Goal: Information Seeking & Learning: Learn about a topic

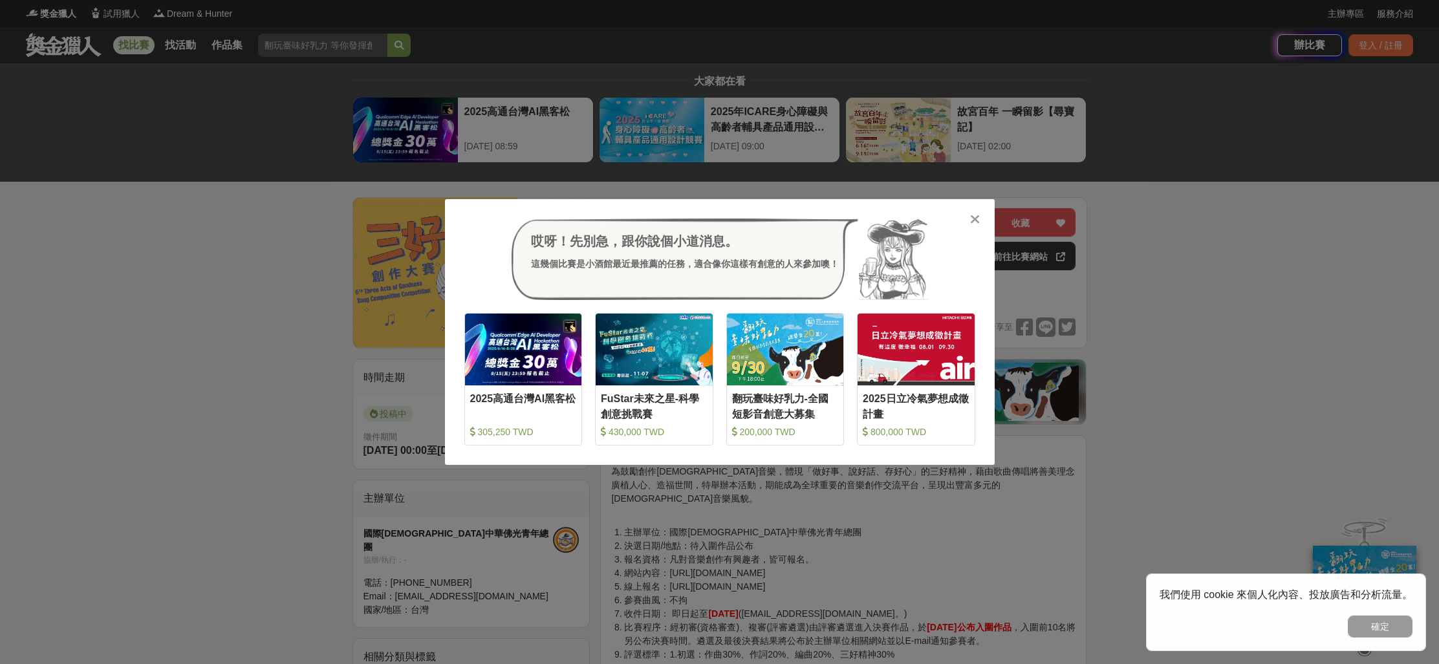
click at [974, 224] on icon at bounding box center [975, 219] width 10 height 13
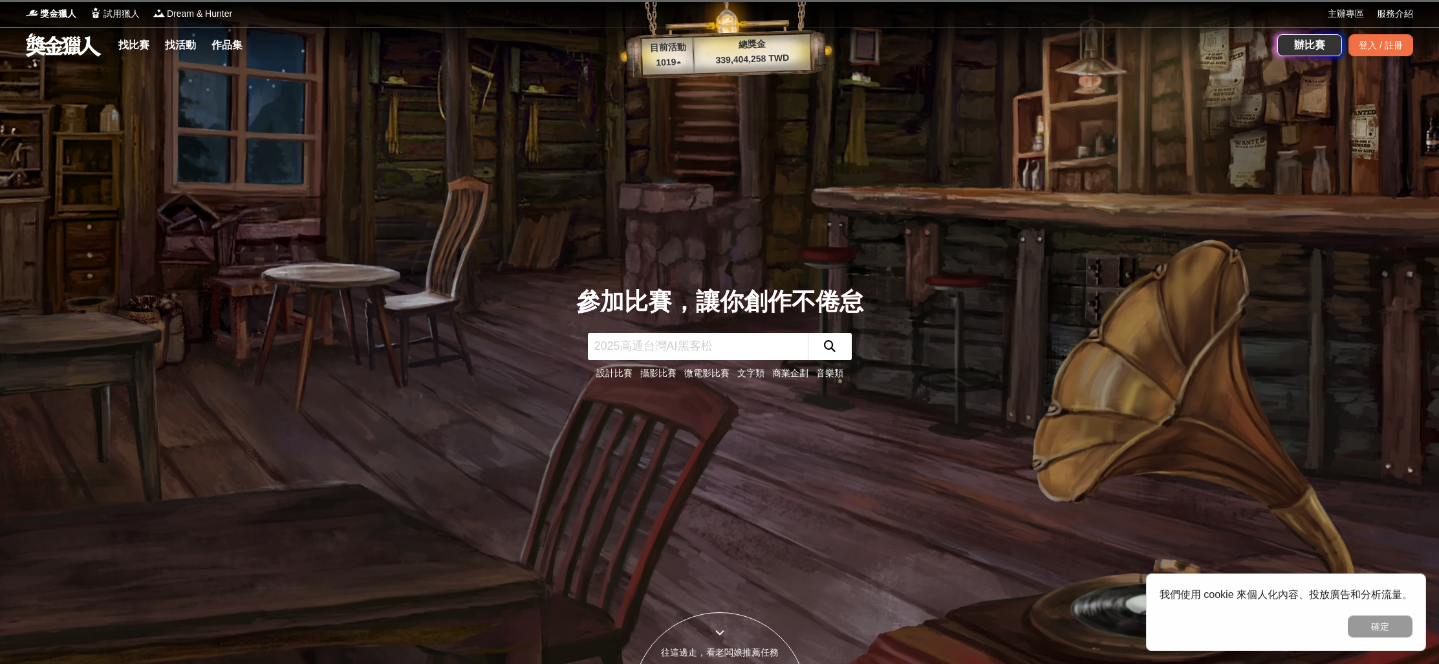
click at [835, 371] on link "音樂類" at bounding box center [829, 373] width 27 height 10
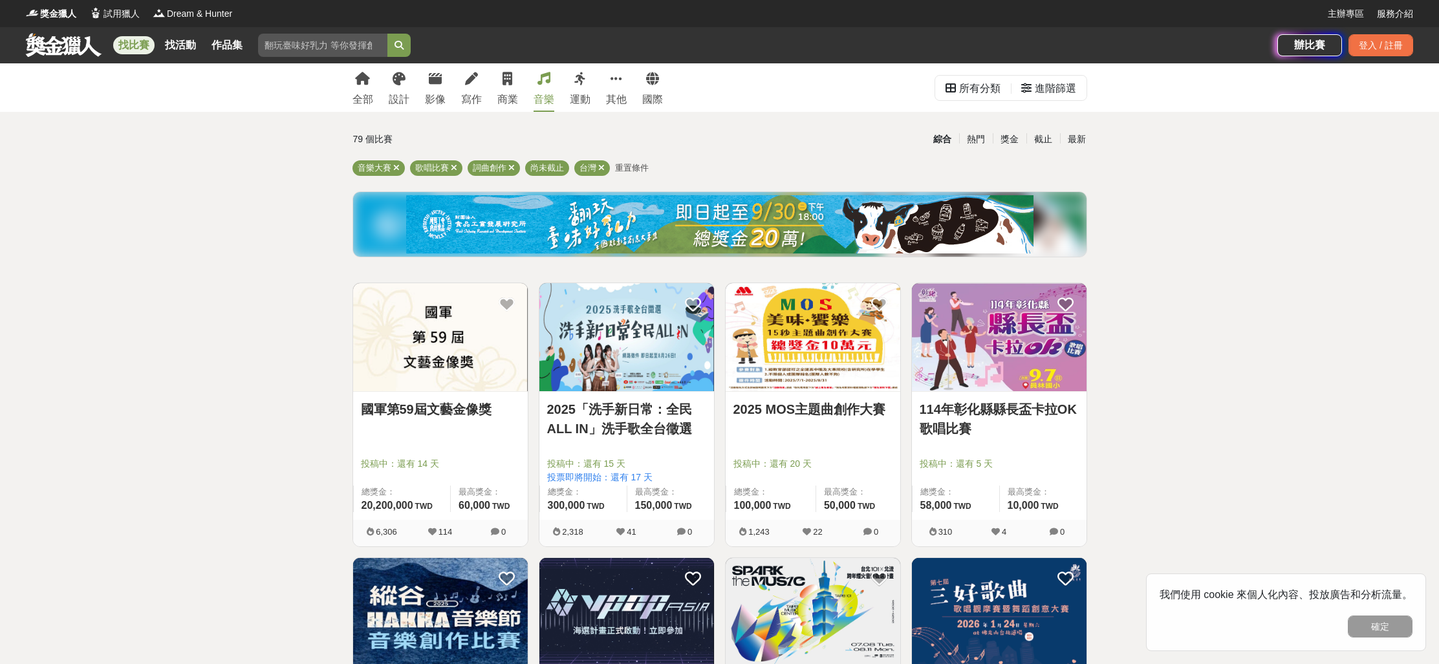
click at [632, 412] on link "2025「洗手新日常：全民 ALL IN」洗手歌全台徵選" at bounding box center [626, 419] width 159 height 39
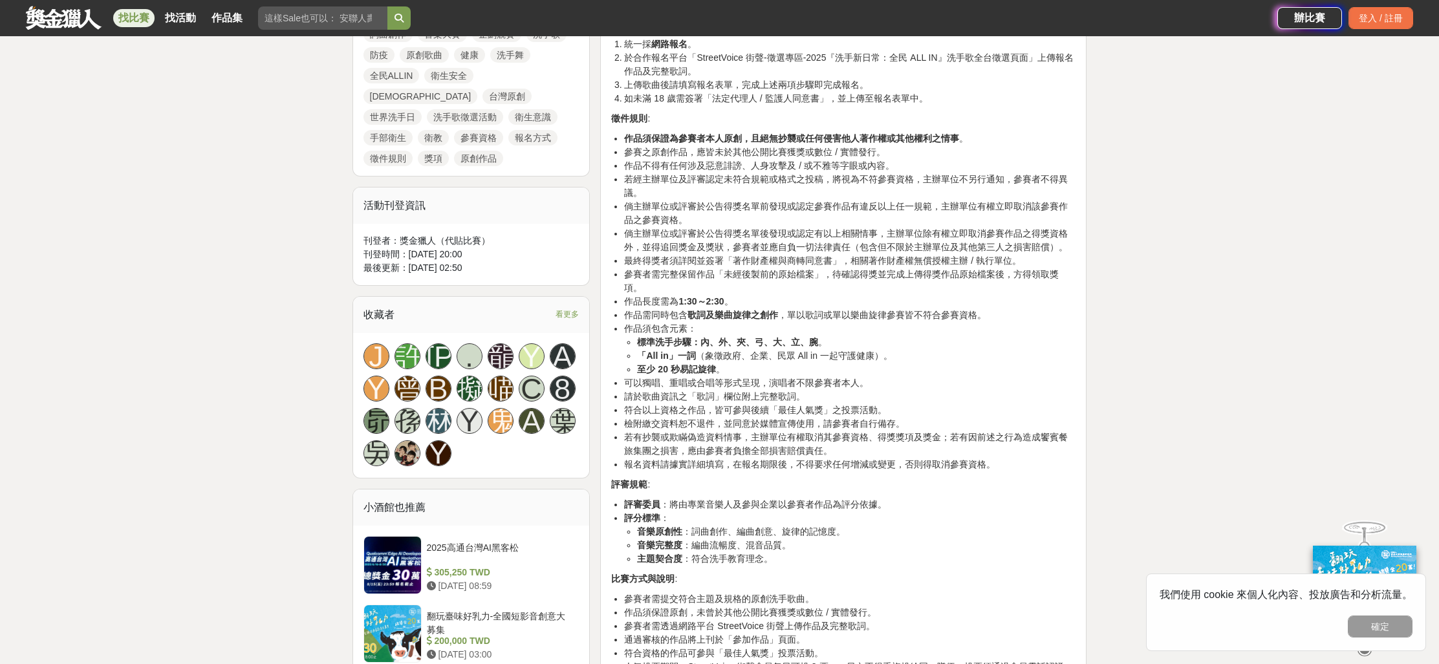
scroll to position [714, 0]
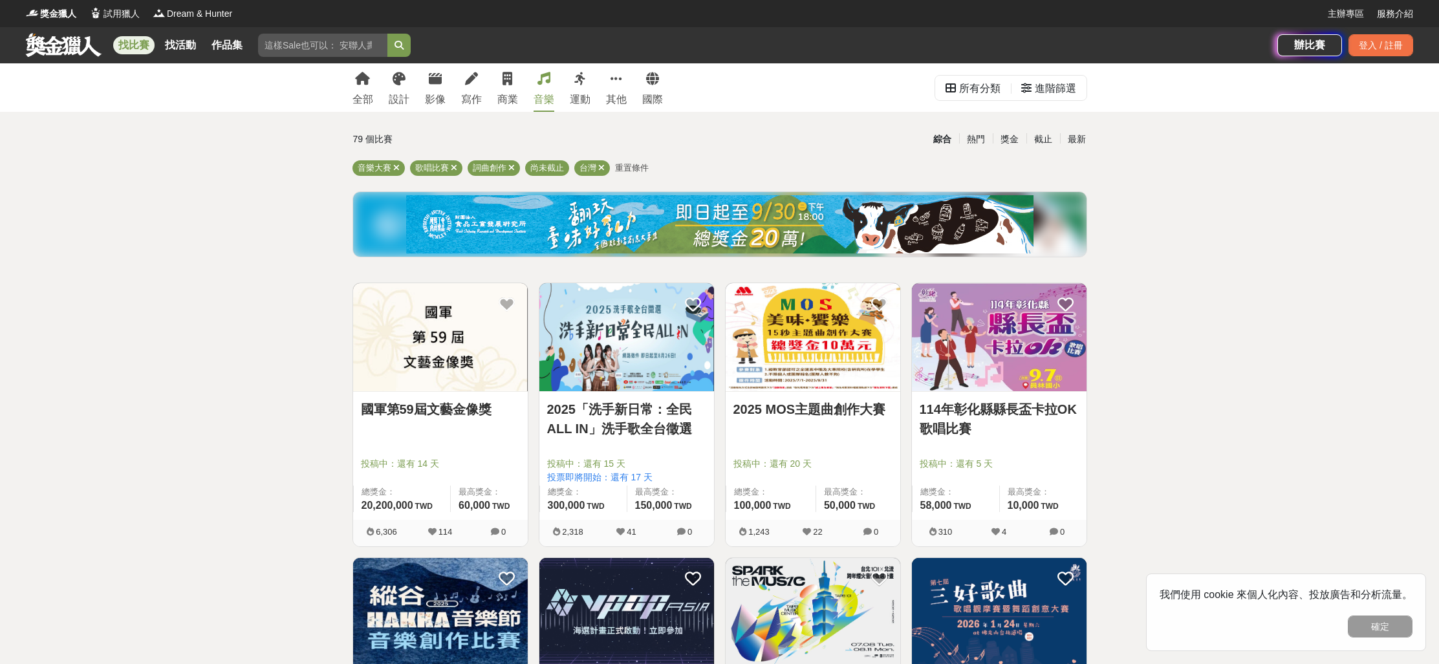
click at [344, 46] on input "search" at bounding box center [322, 45] width 129 height 23
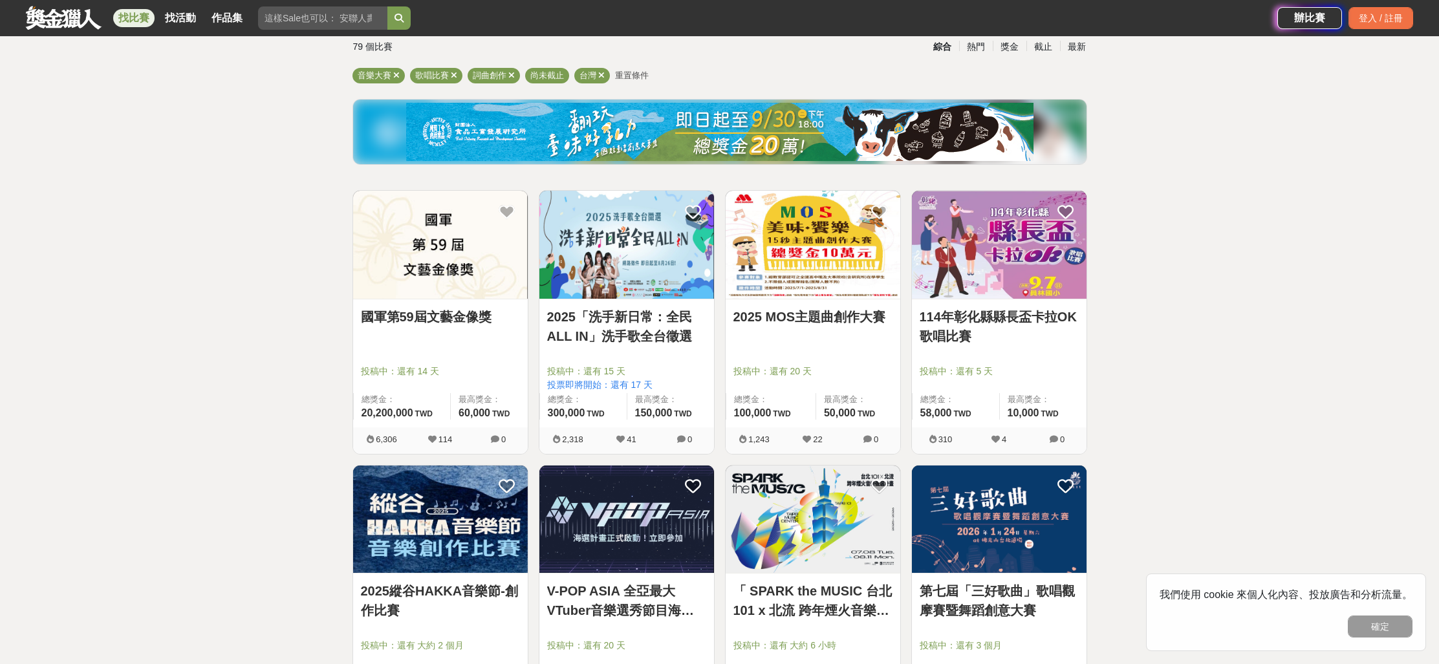
scroll to position [120, 0]
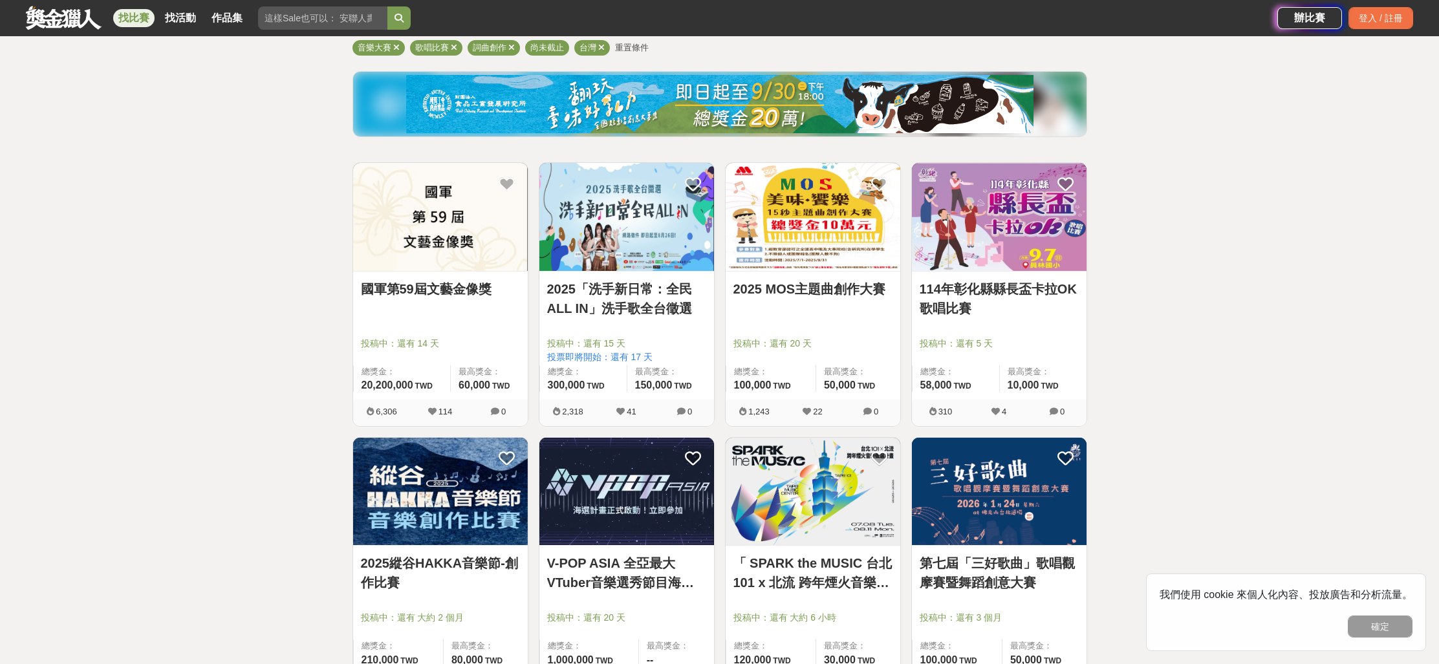
click at [1010, 471] on img at bounding box center [999, 492] width 175 height 108
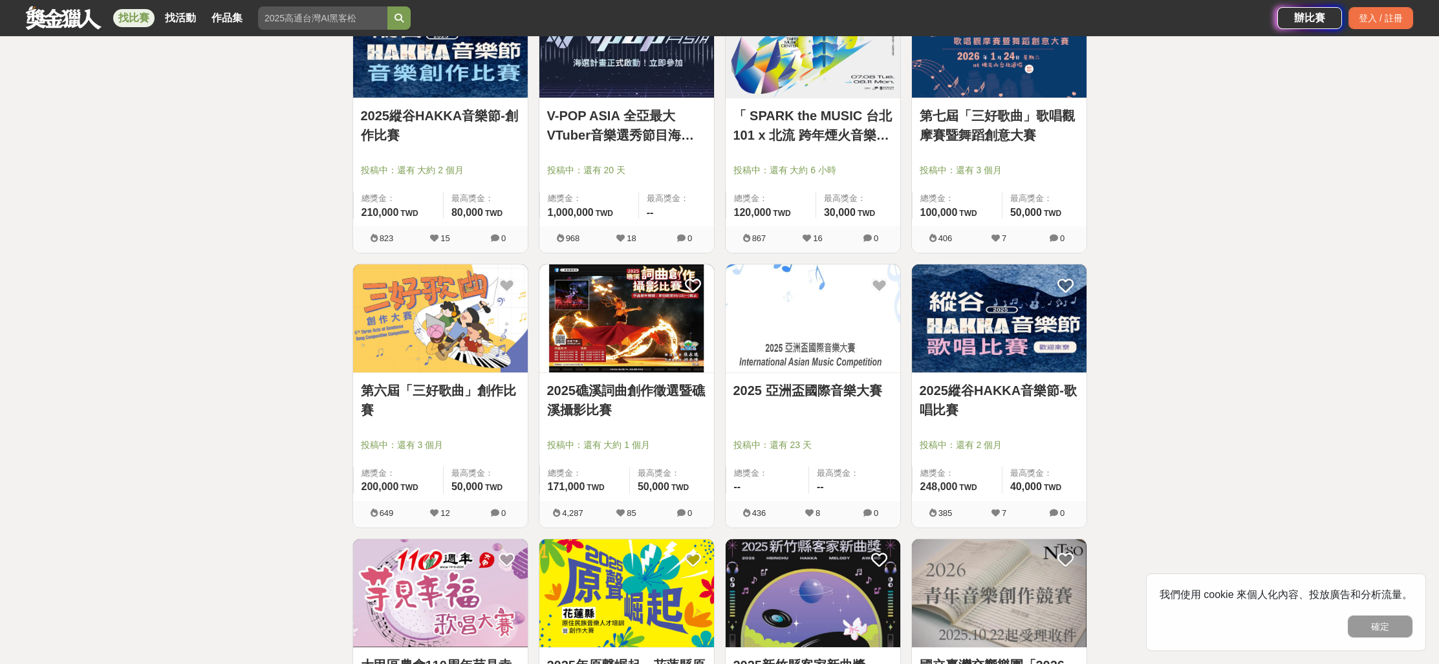
click at [472, 345] on img at bounding box center [440, 319] width 175 height 108
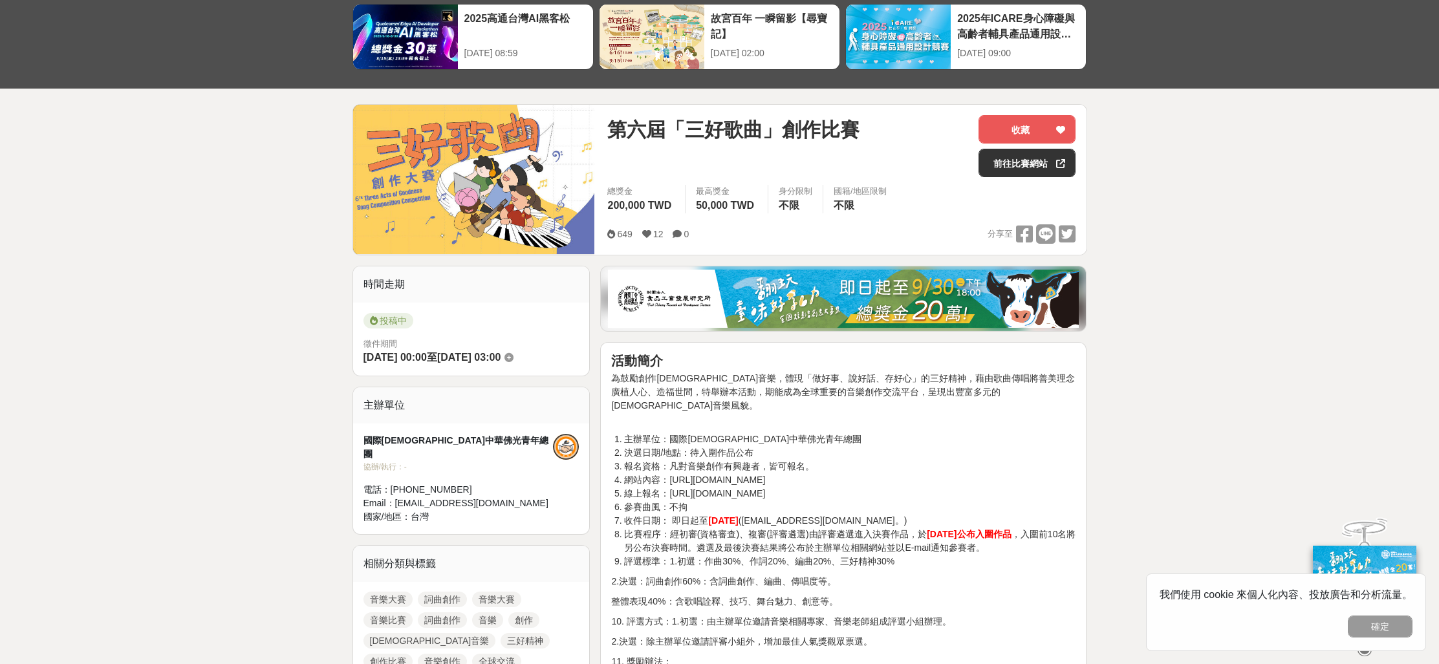
scroll to position [281, 0]
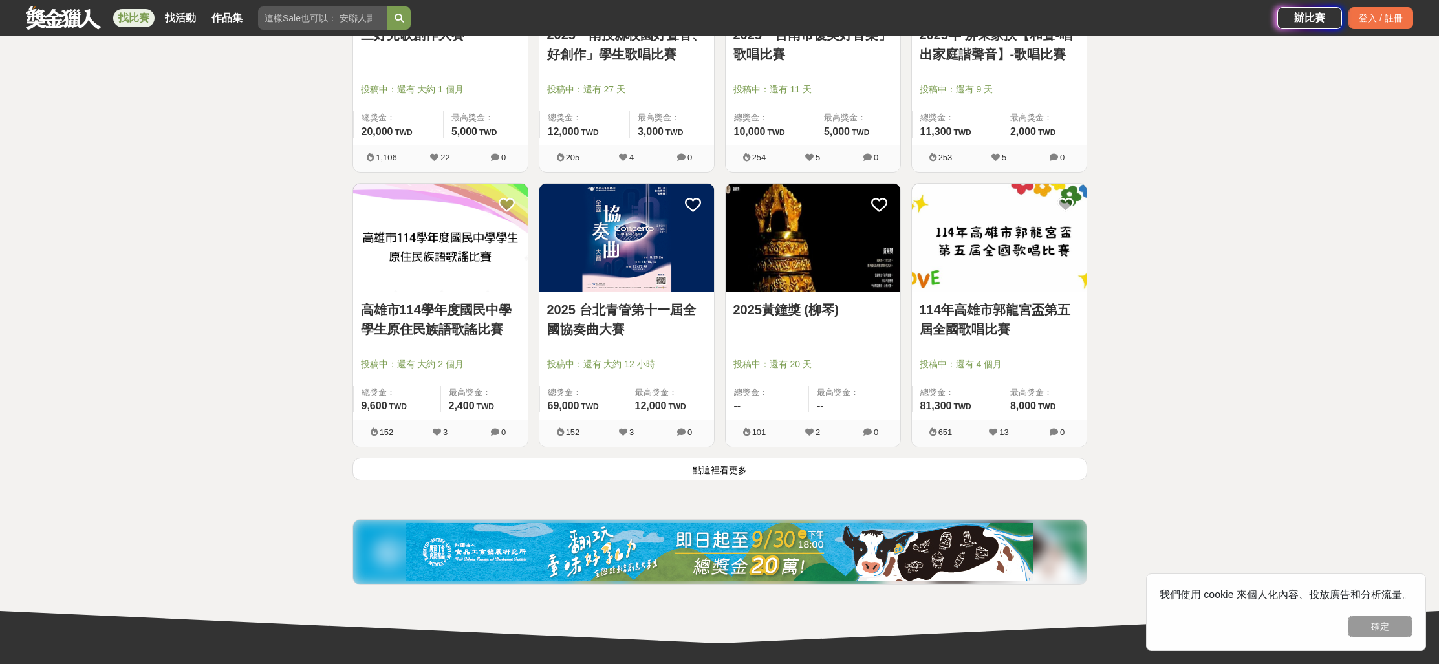
scroll to position [1577, 0]
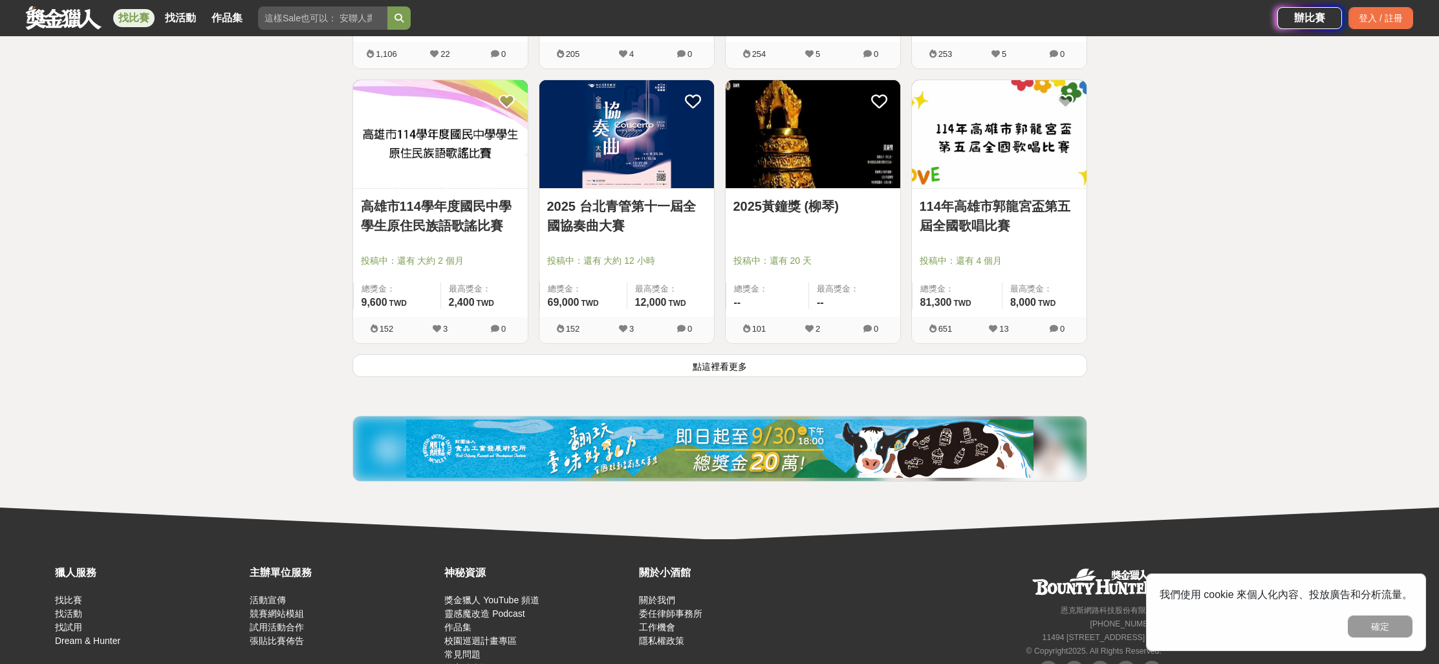
click at [757, 369] on button "點這裡看更多" at bounding box center [720, 366] width 735 height 23
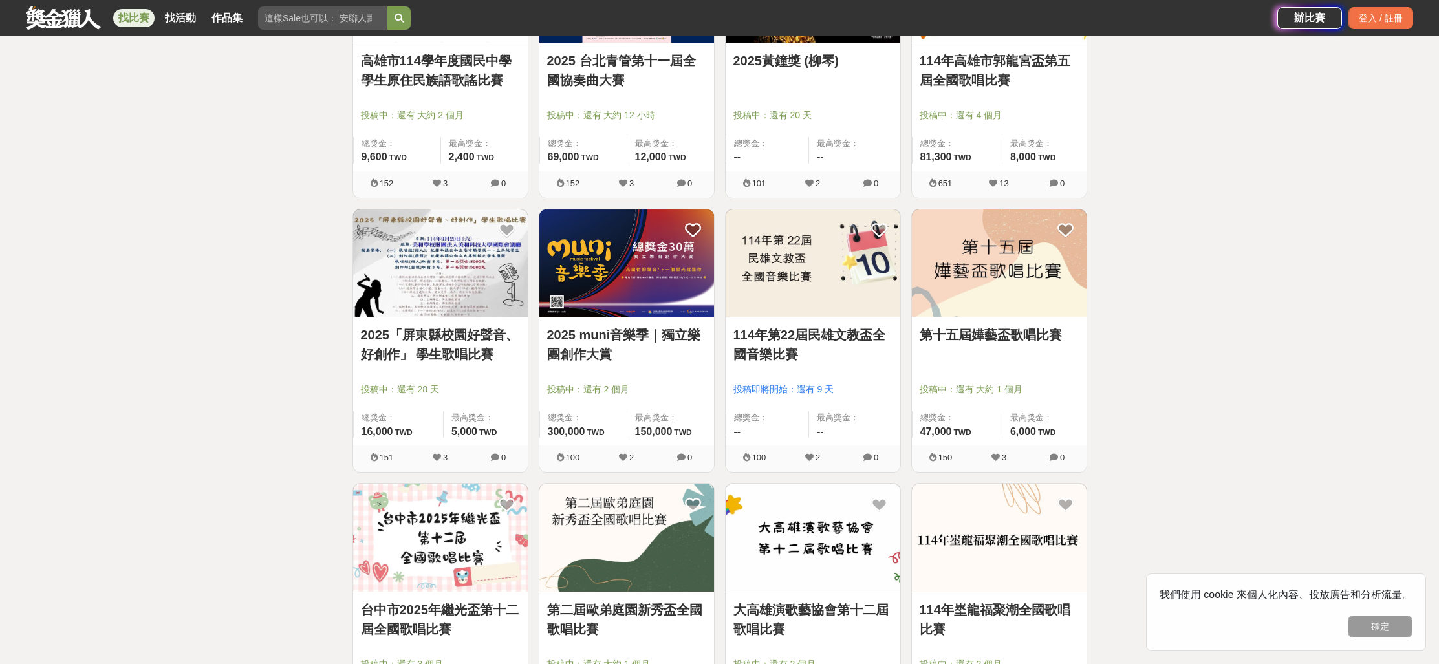
scroll to position [1729, 0]
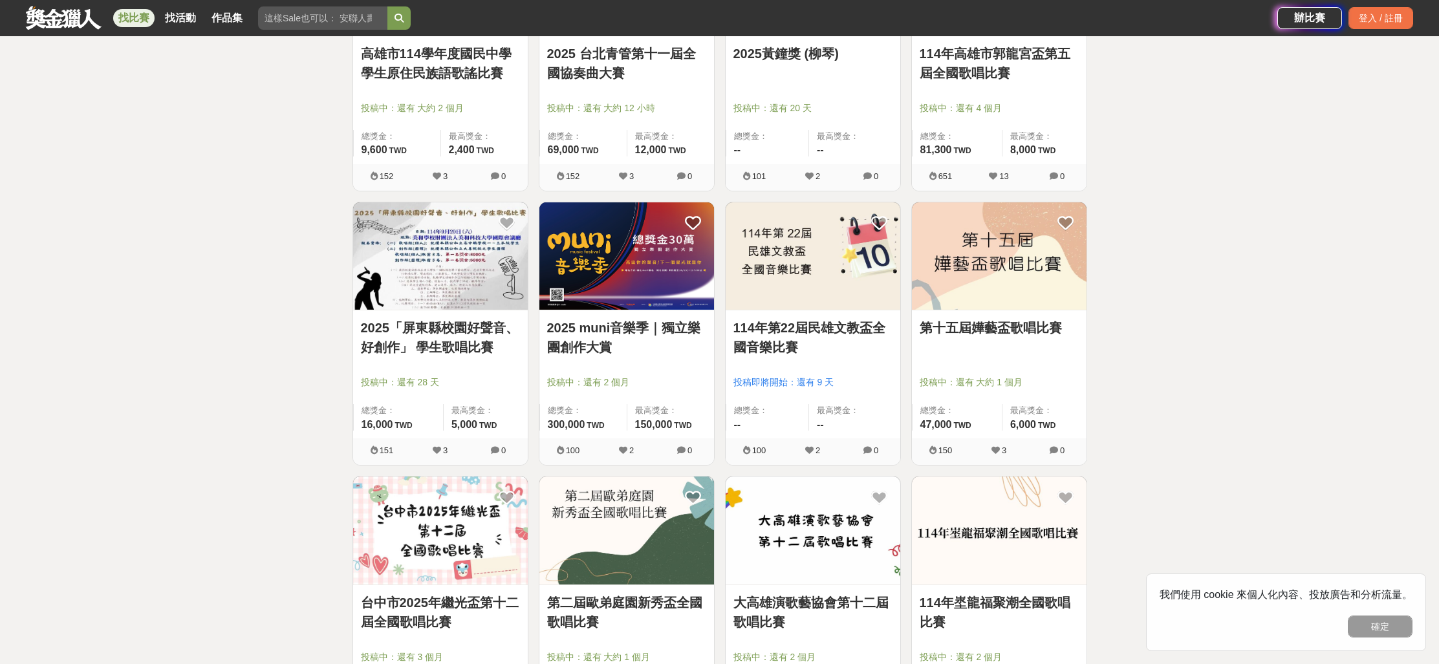
click at [673, 327] on link "2025 muni音樂季｜獨立樂團創作大賞" at bounding box center [626, 337] width 159 height 39
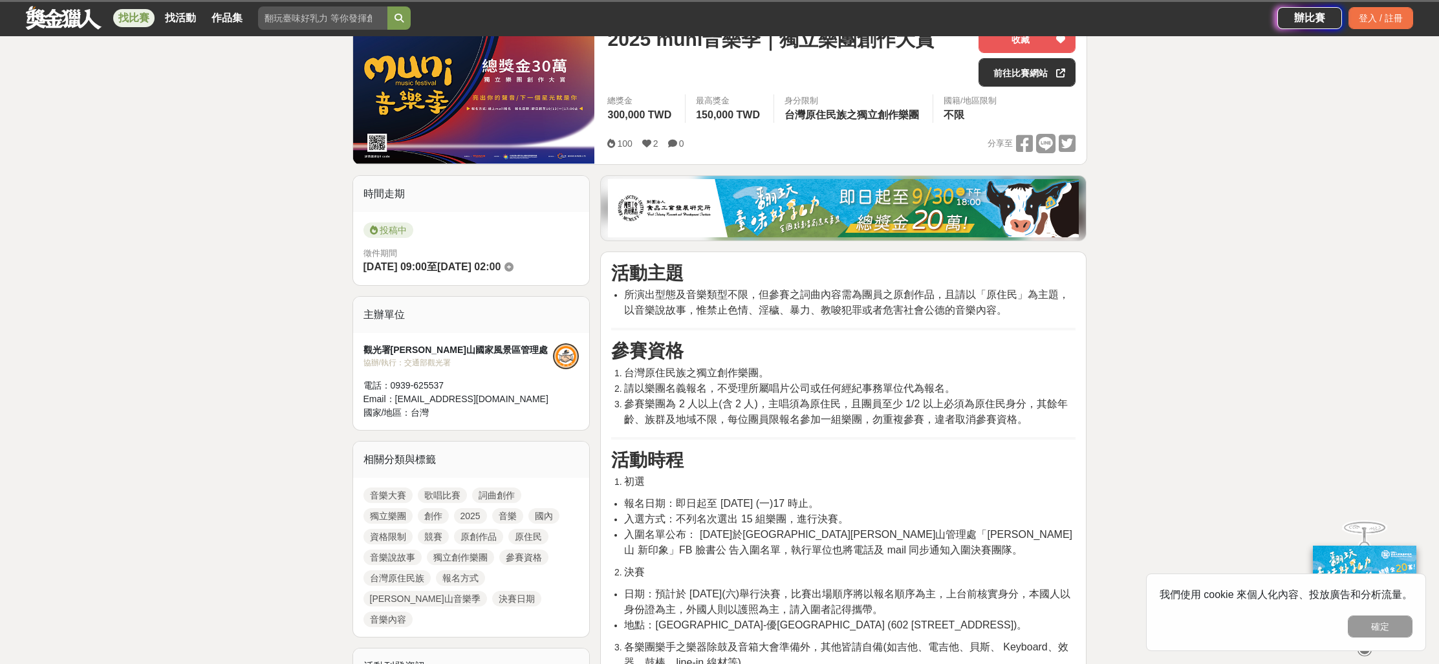
scroll to position [437, 0]
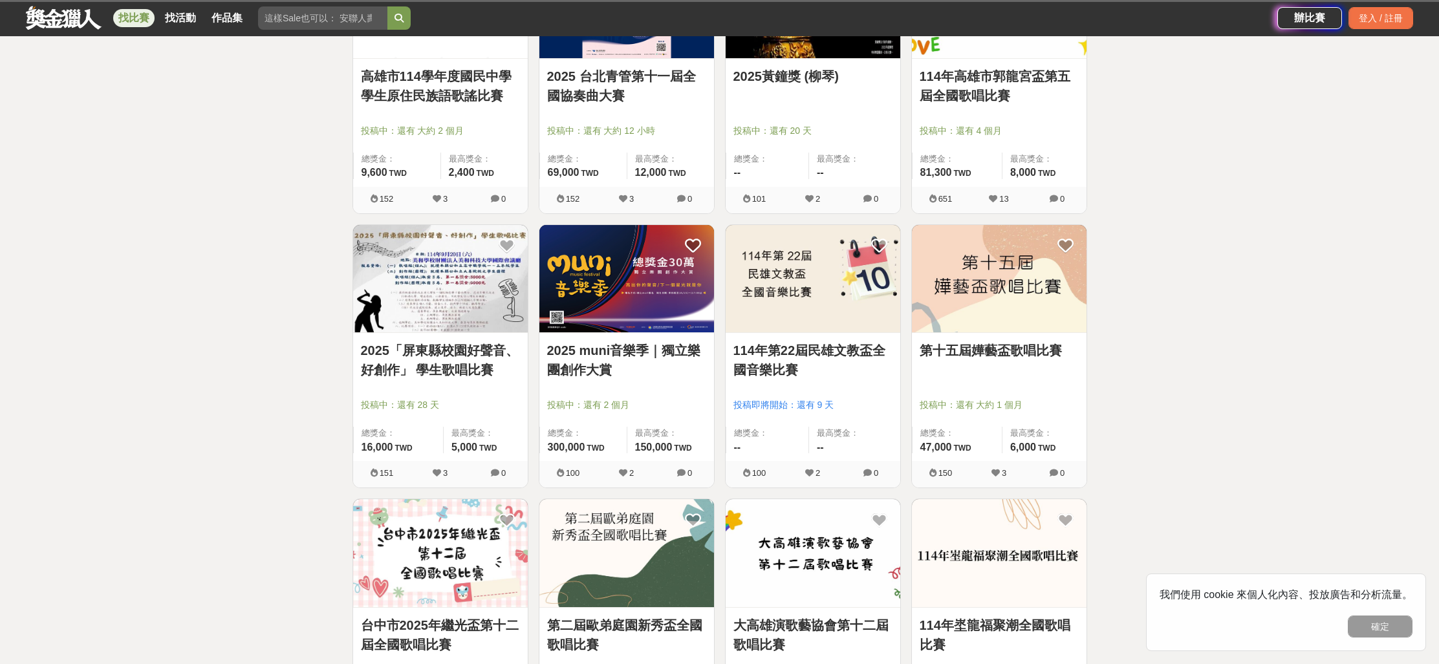
scroll to position [1729, 0]
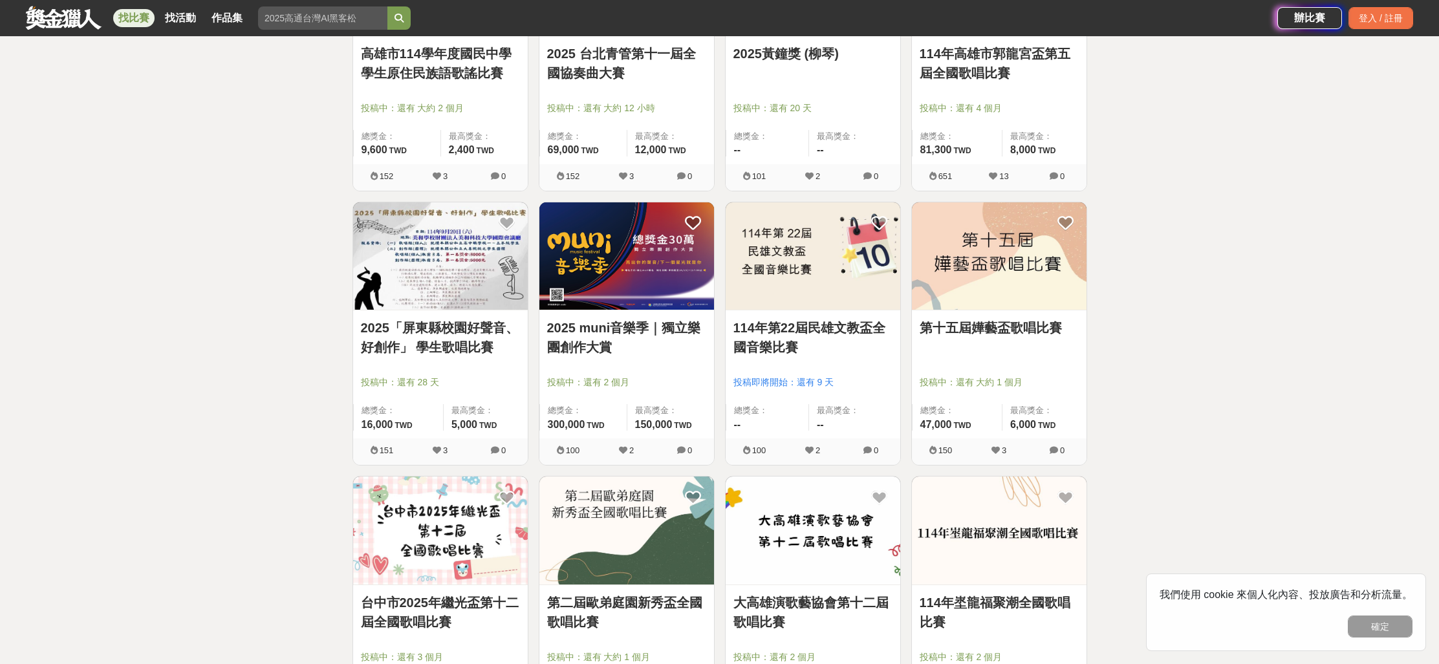
click at [394, 607] on link "台中市2025年繼光盃第十二屆全國歌唱比賽" at bounding box center [440, 612] width 159 height 39
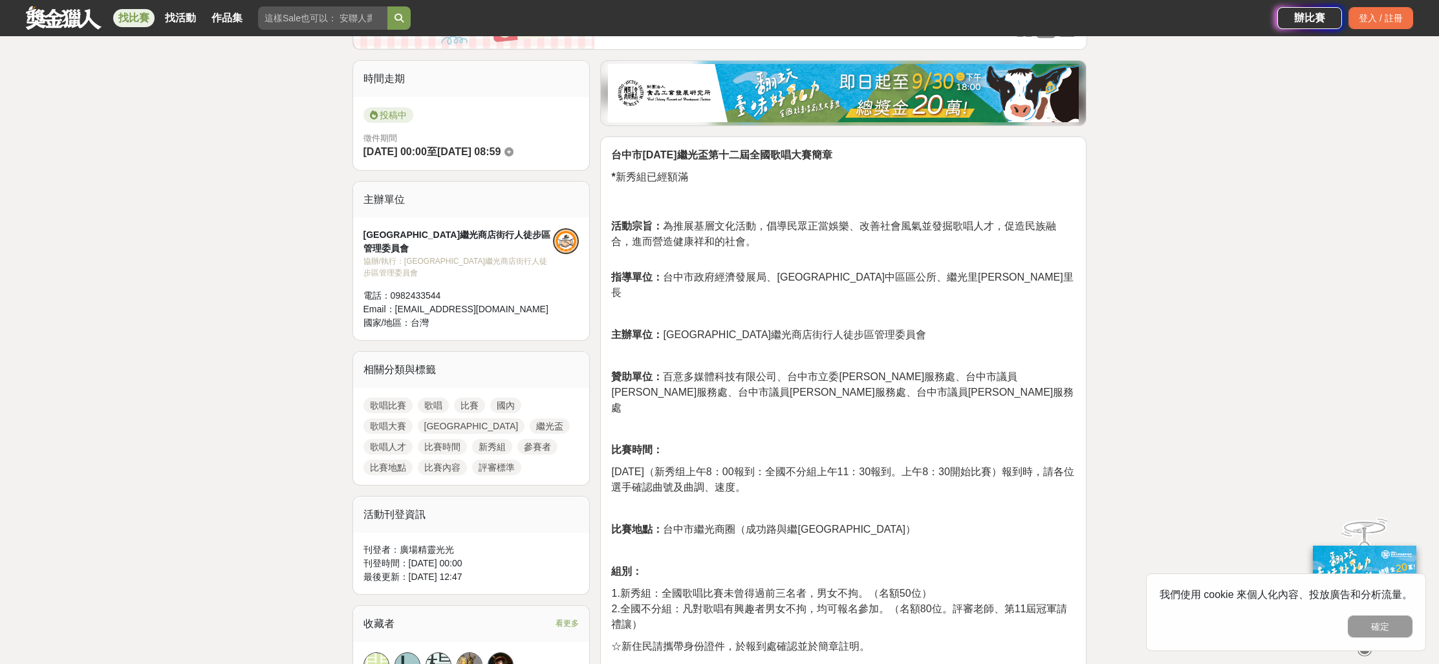
scroll to position [170, 0]
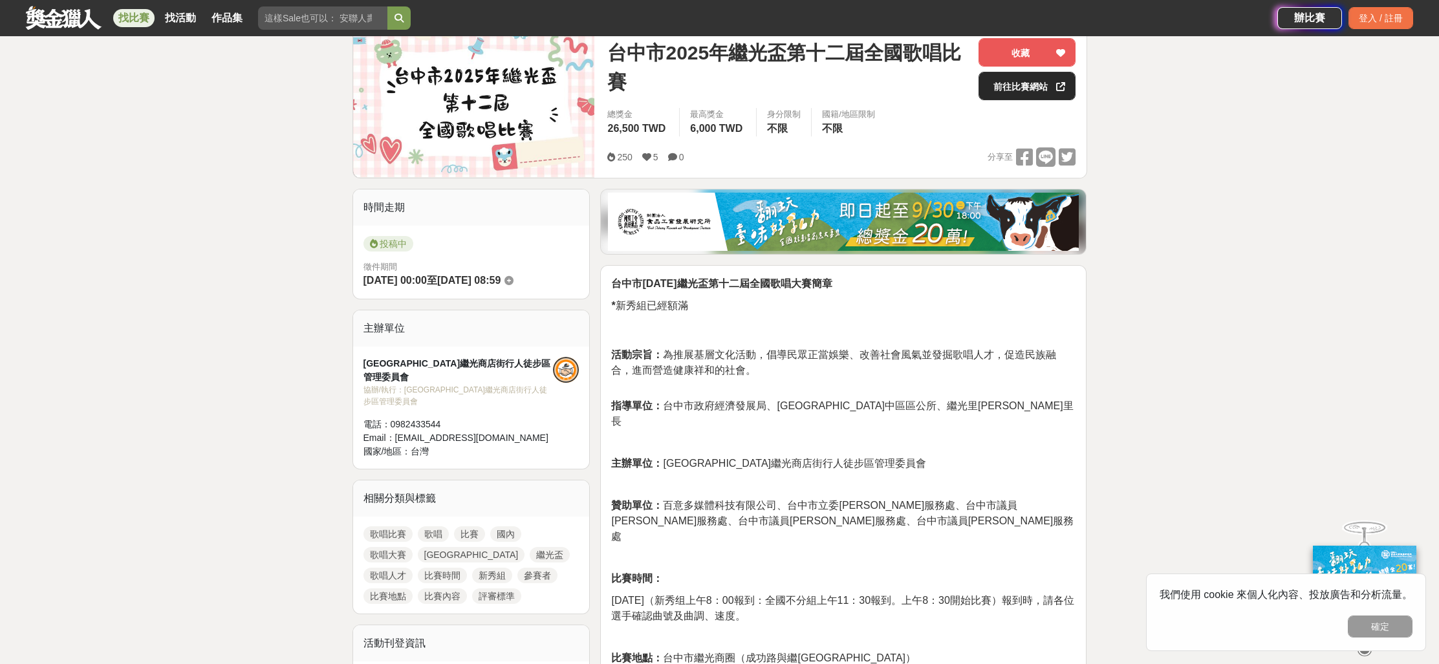
click at [1029, 98] on link "前往比賽網站" at bounding box center [1027, 86] width 97 height 28
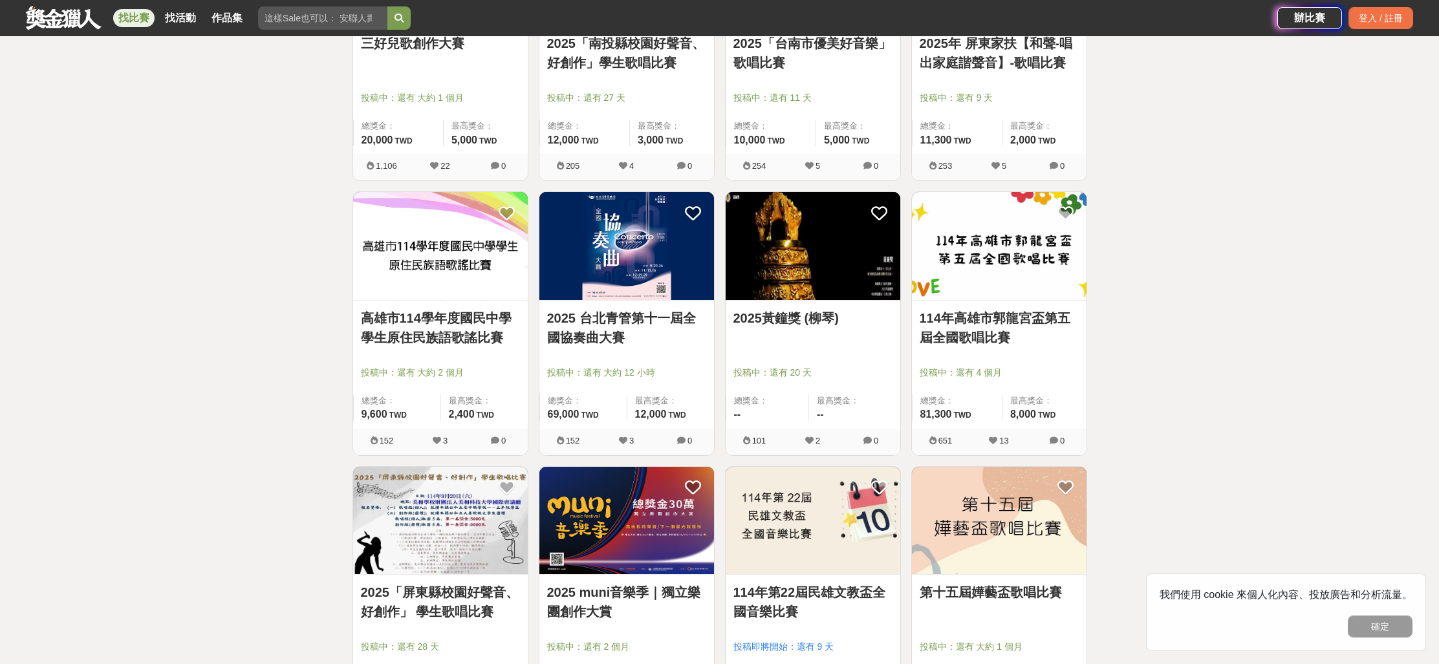
scroll to position [1729, 0]
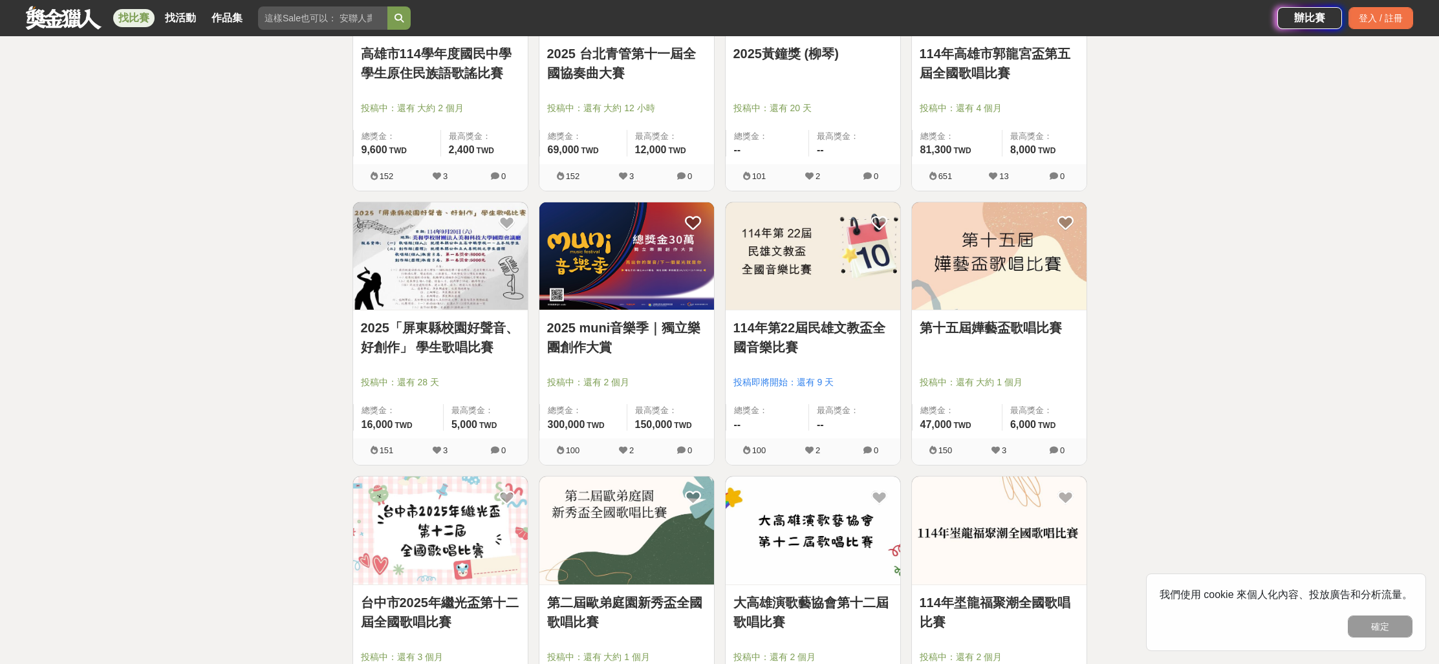
click at [774, 347] on link "114年第22屆民雄文教盃全國音樂比賽" at bounding box center [813, 337] width 159 height 39
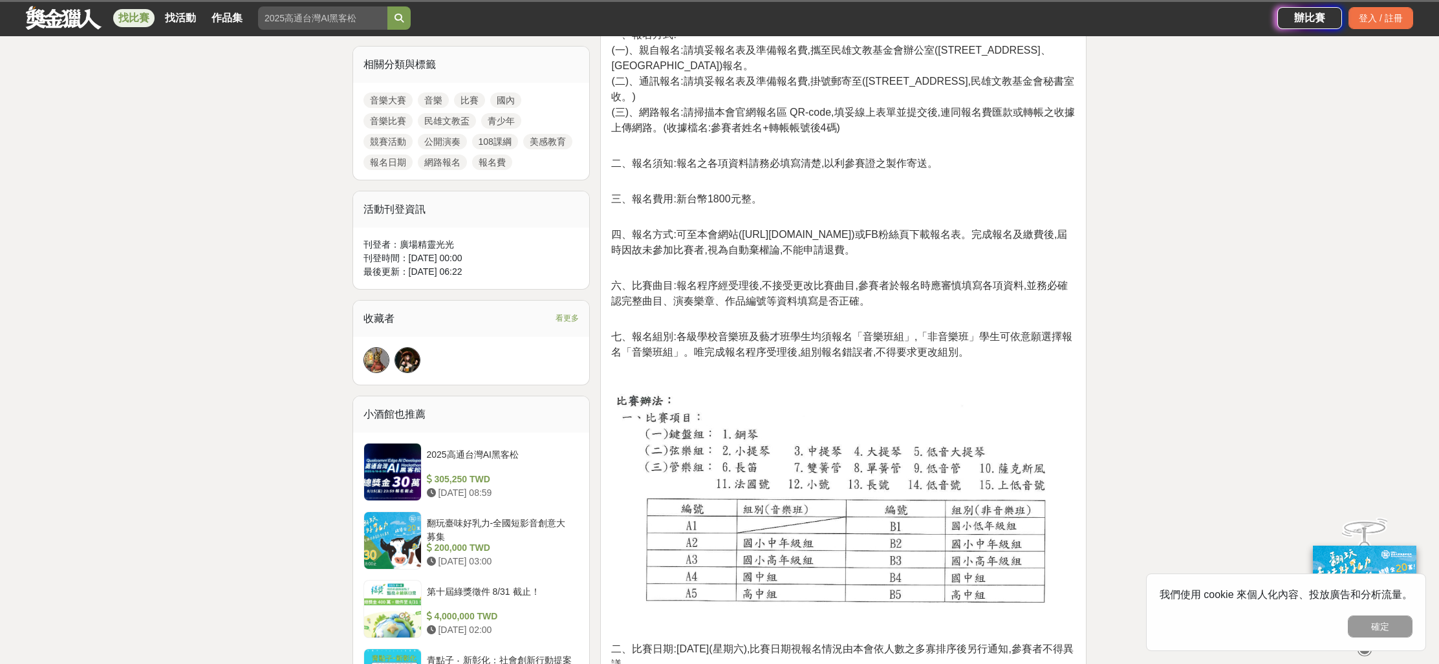
scroll to position [597, 0]
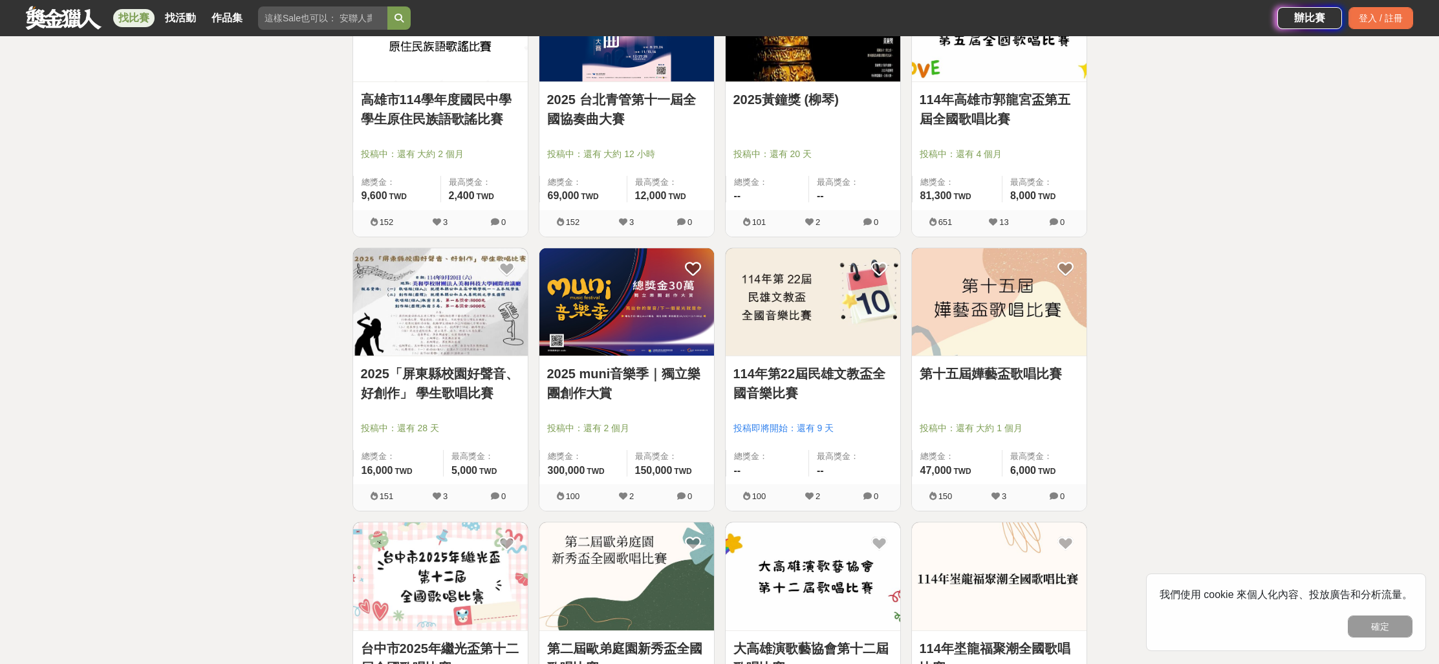
scroll to position [1729, 0]
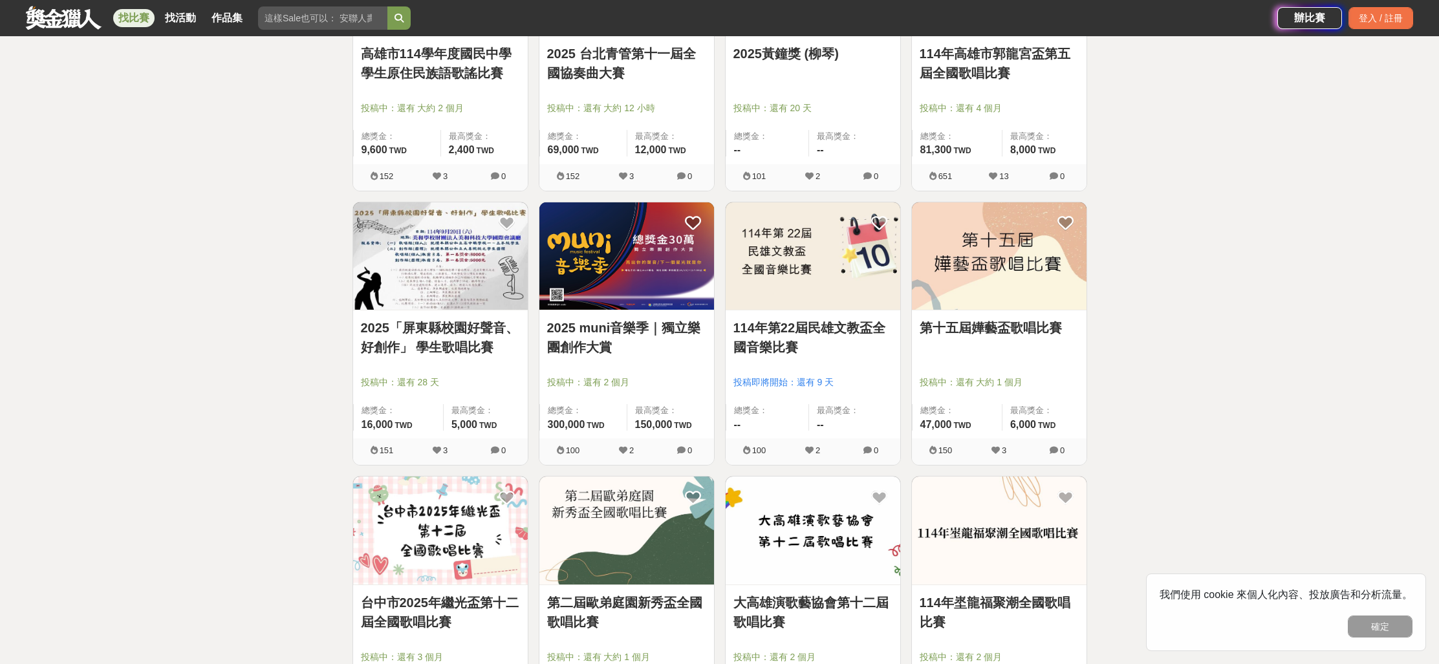
click at [987, 331] on link "第十五屆嬅藝盃歌唱比賽" at bounding box center [999, 327] width 159 height 19
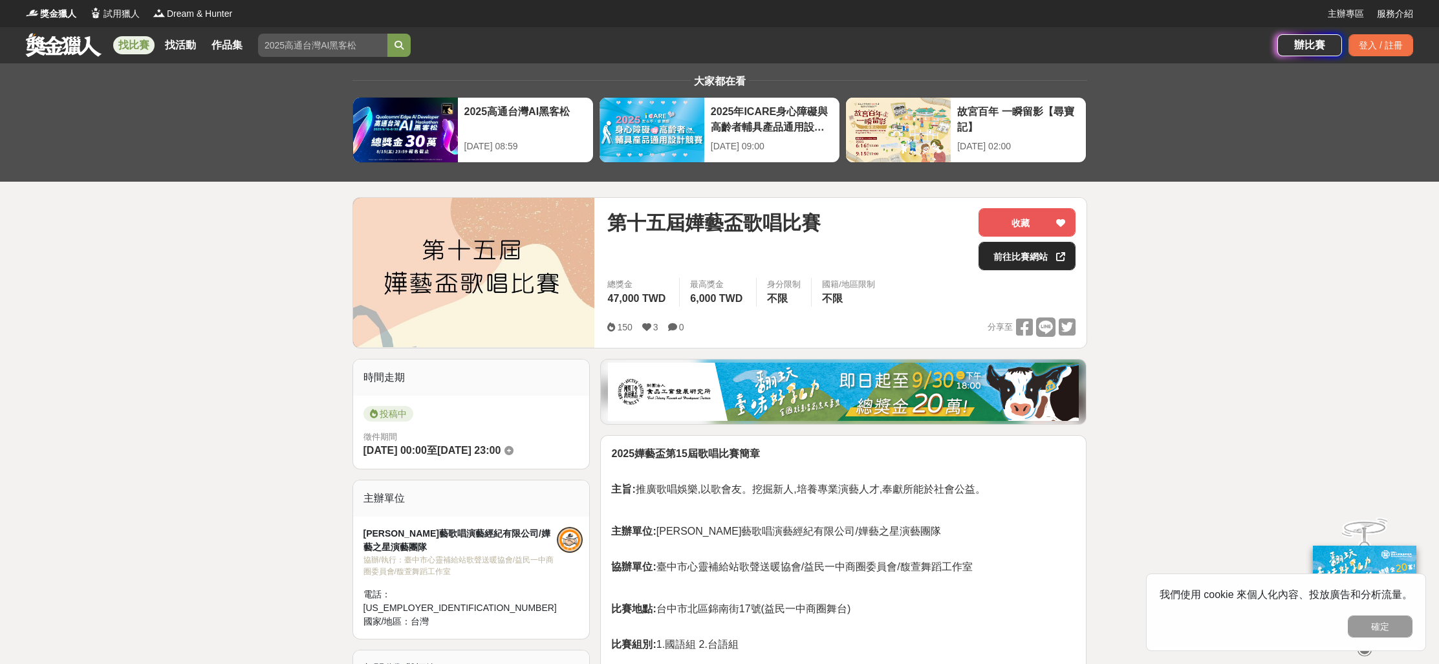
click at [1019, 256] on link "前往比賽網站" at bounding box center [1027, 256] width 97 height 28
drag, startPoint x: 683, startPoint y: 223, endPoint x: 840, endPoint y: 188, distance: 160.5
click at [845, 219] on div "第十五屆嬅藝盃歌唱比賽" at bounding box center [787, 222] width 361 height 29
copy span "嬅藝盃歌唱比賽"
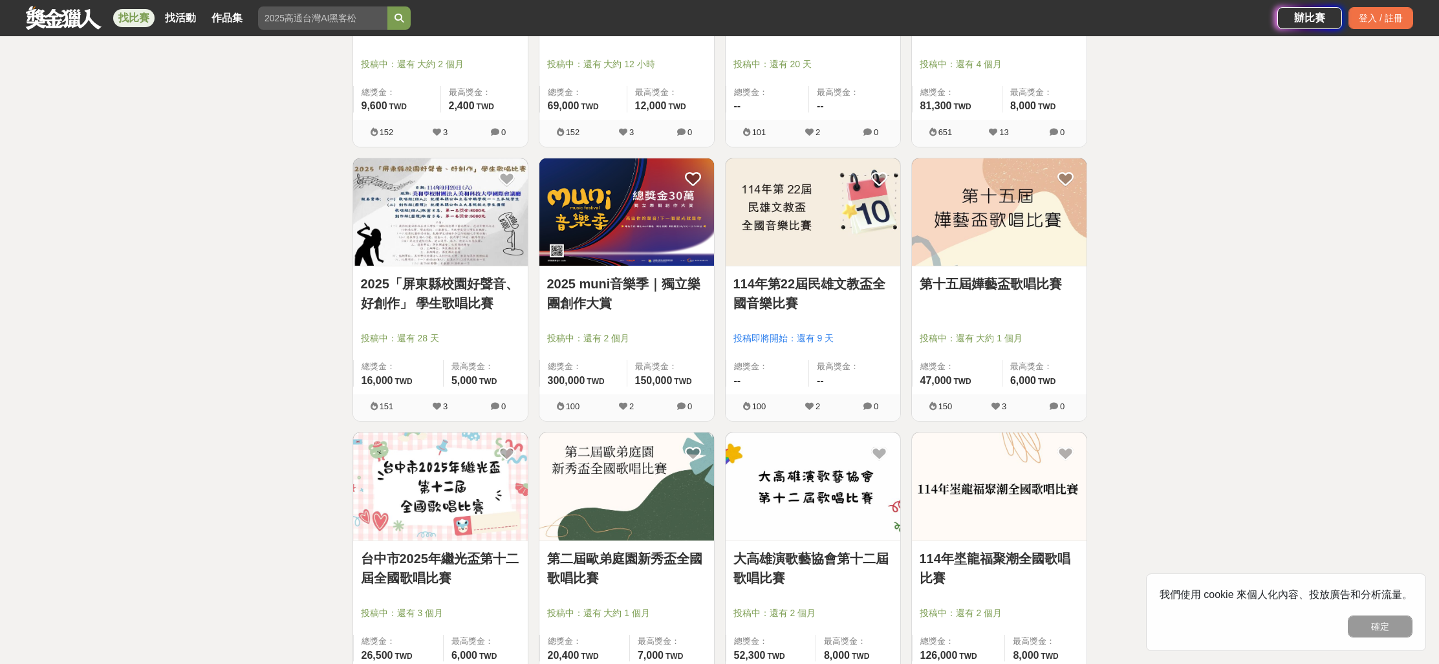
scroll to position [1825, 0]
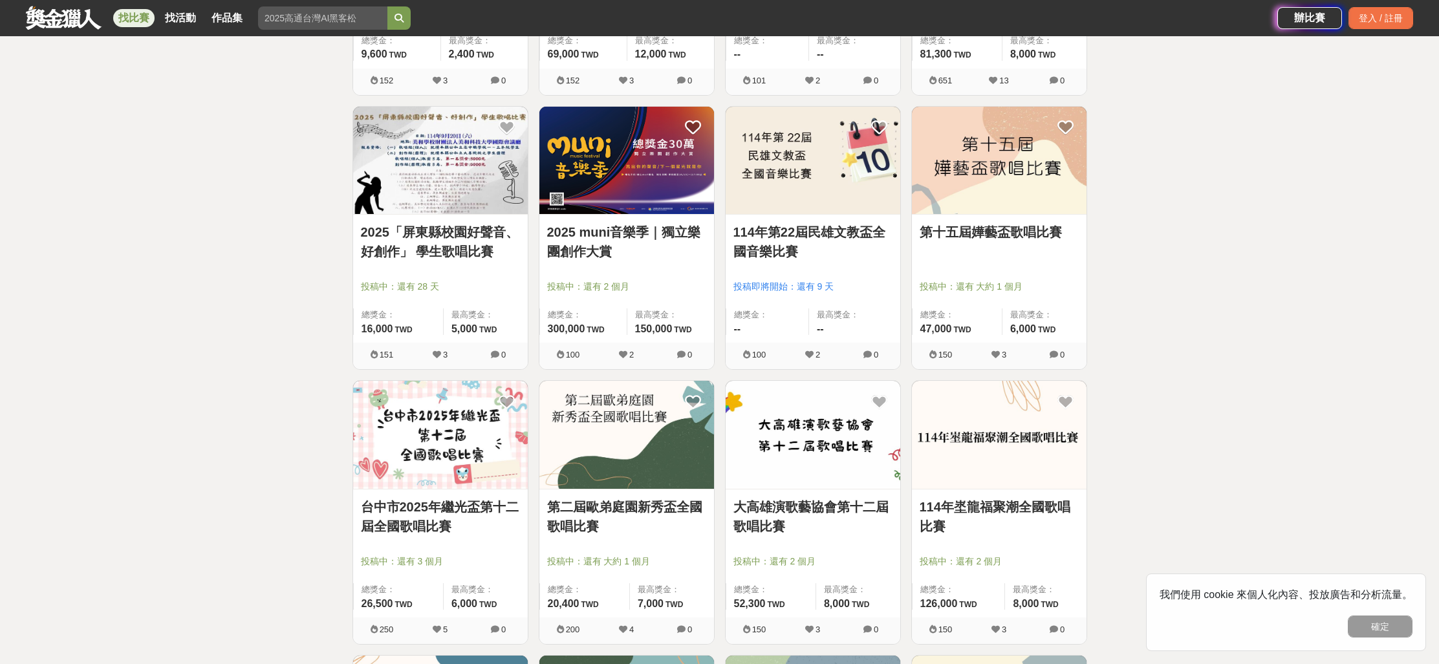
click at [674, 508] on link "第二屆歐弟庭園新秀盃全國歌唱比賽" at bounding box center [626, 516] width 159 height 39
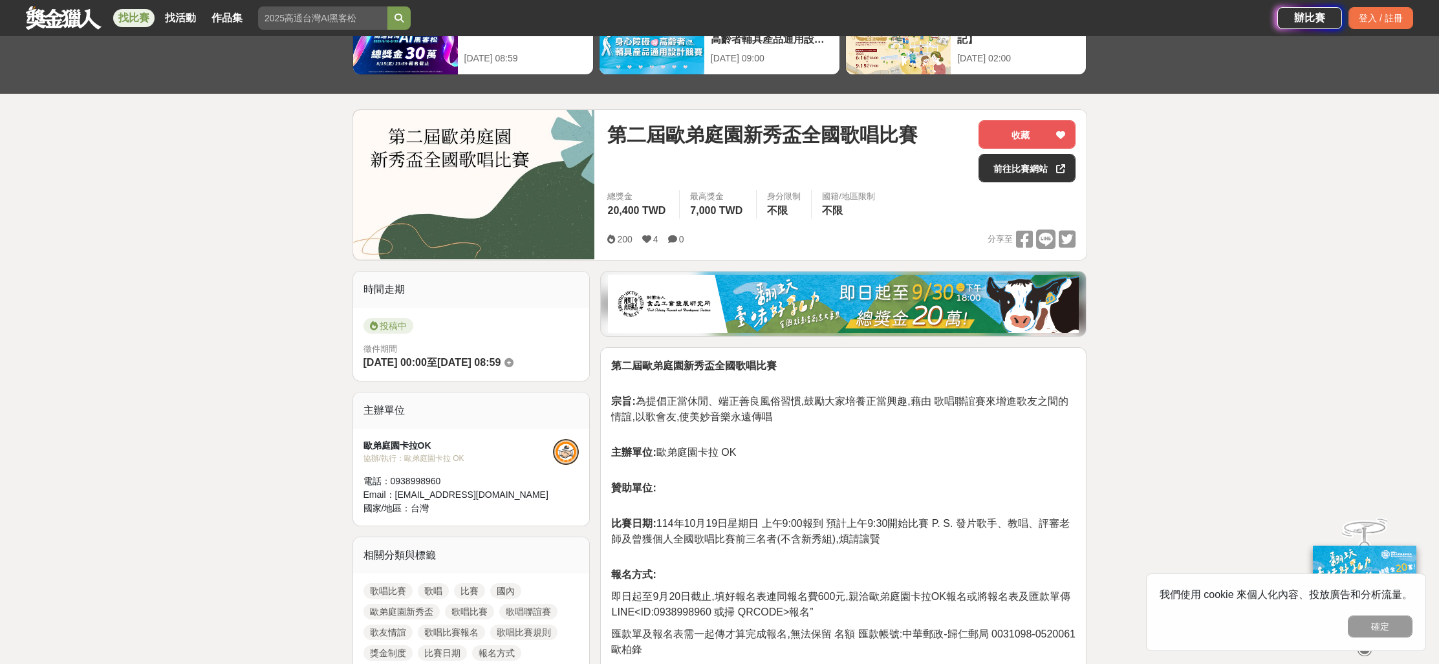
scroll to position [52, 0]
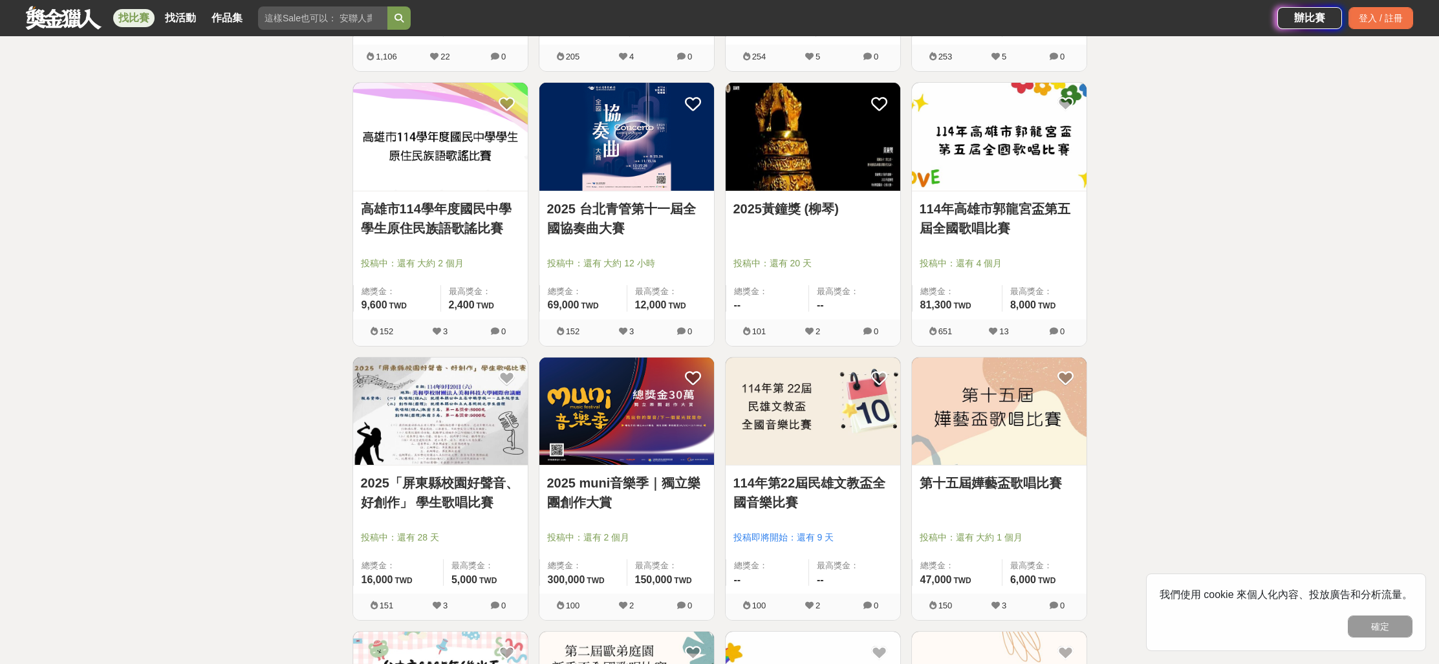
scroll to position [1825, 0]
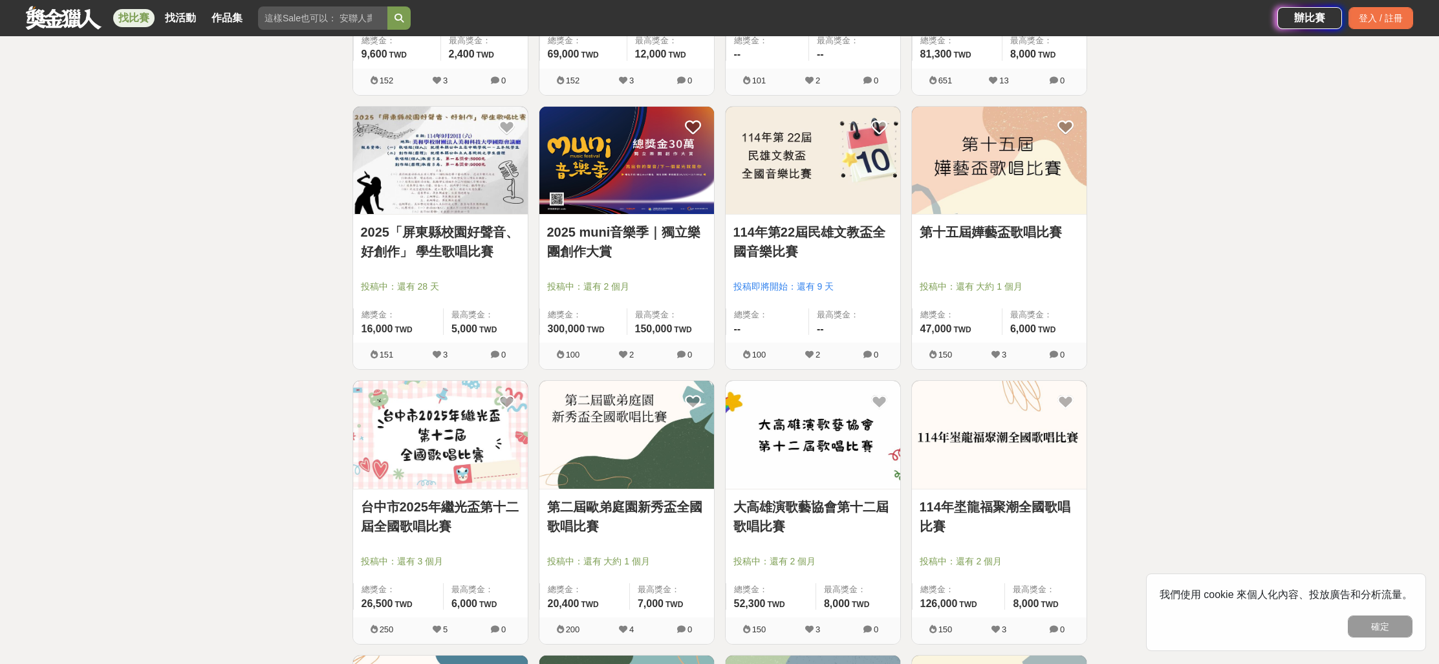
click at [840, 510] on link "大高雄演歌藝協會第十二屆歌唱比賽" at bounding box center [813, 516] width 159 height 39
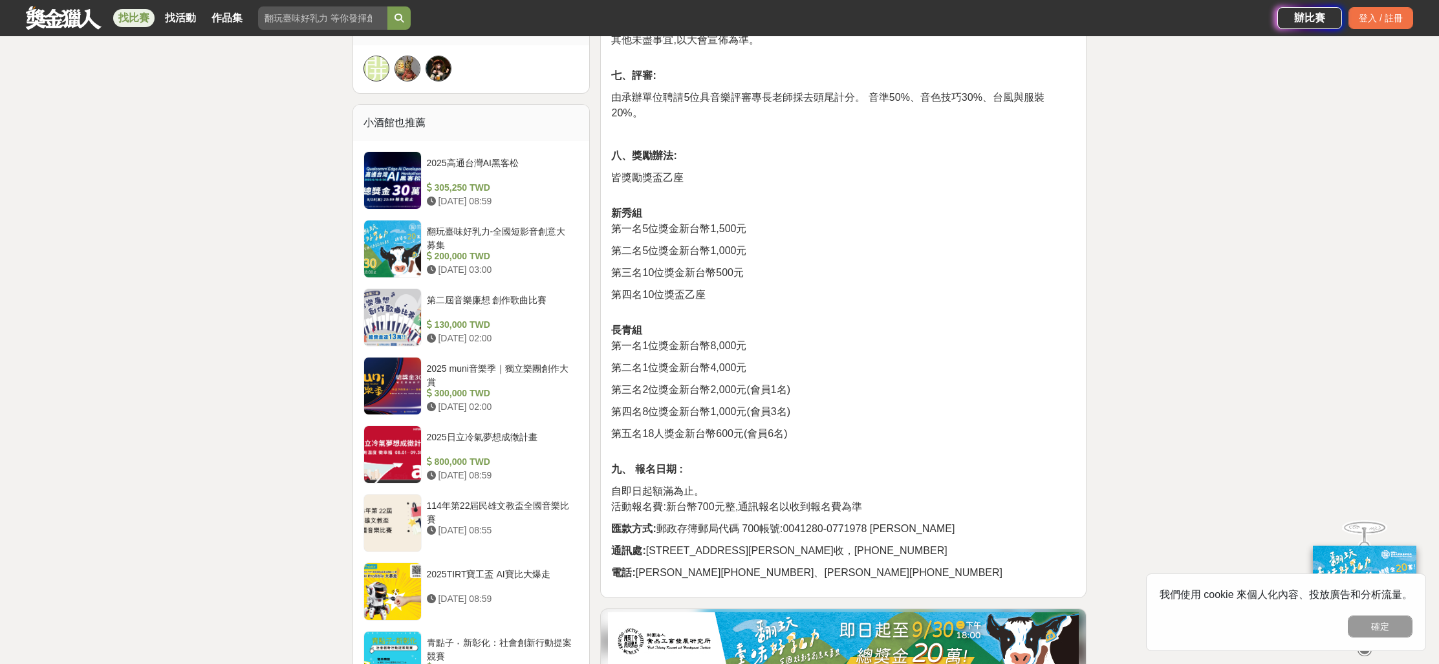
scroll to position [224, 0]
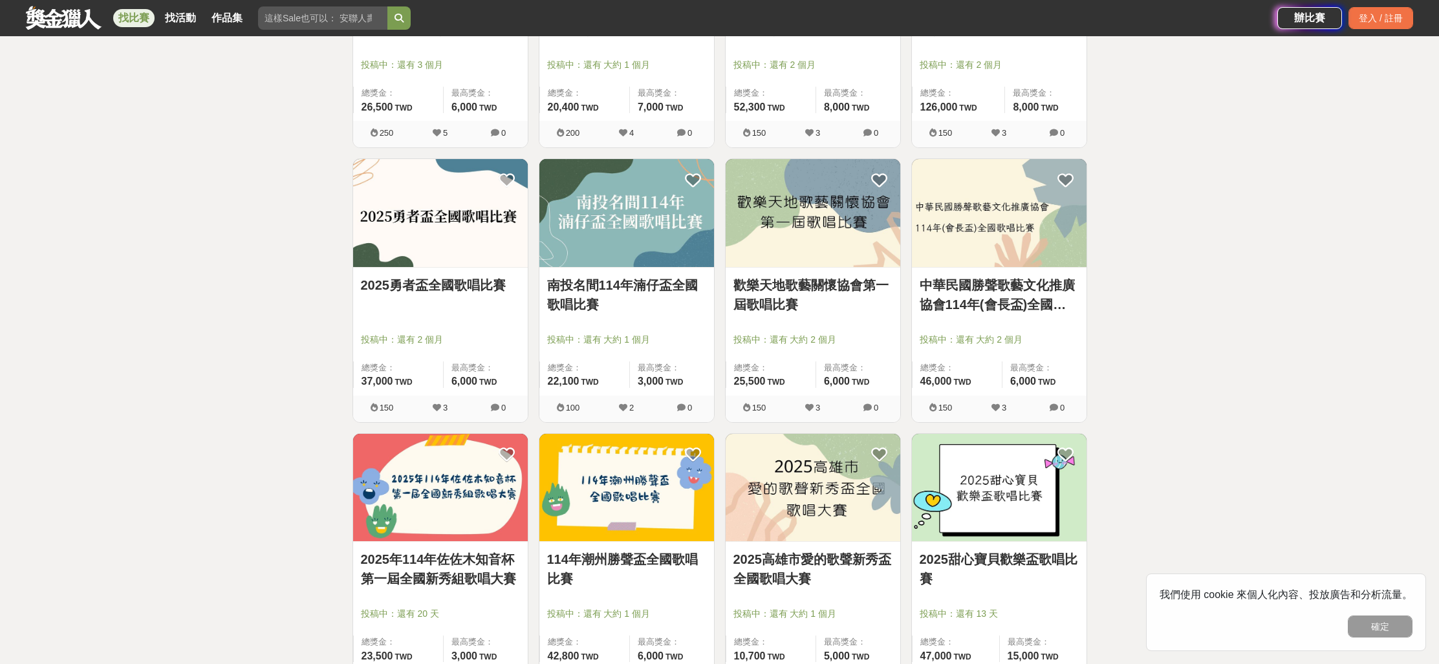
scroll to position [2330, 0]
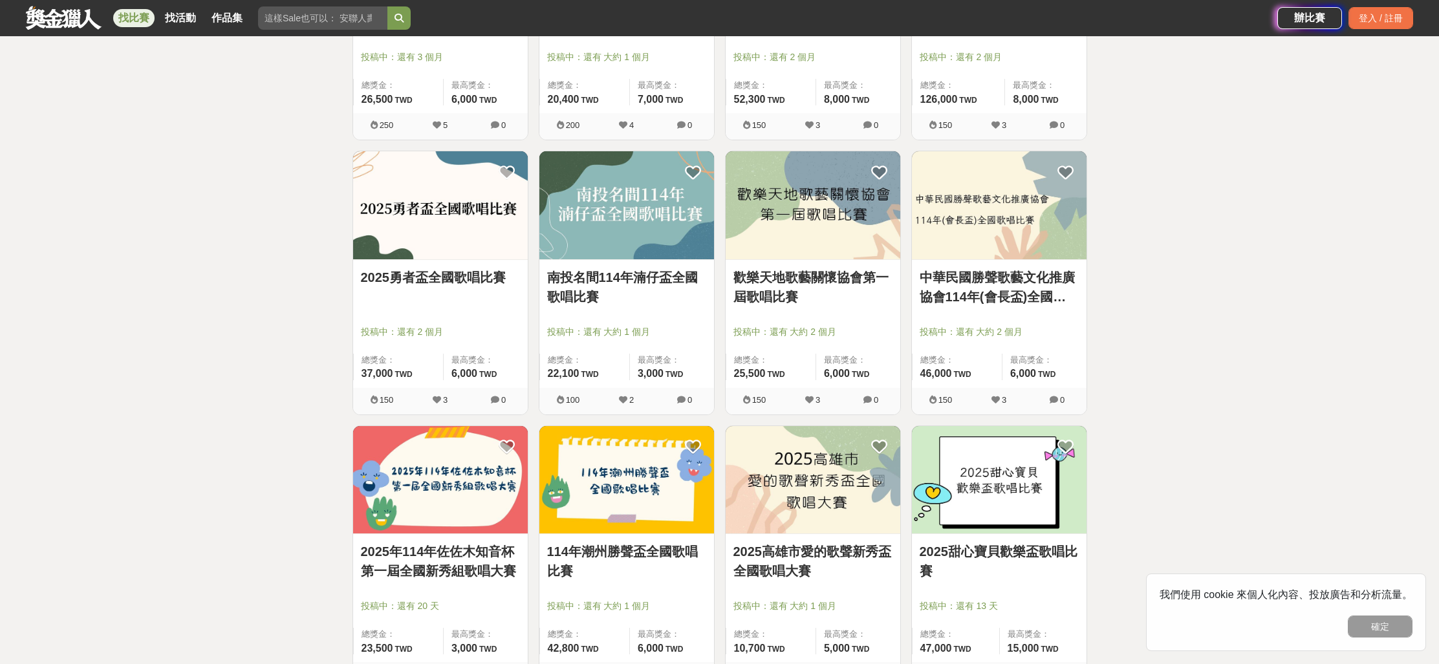
click at [812, 289] on link "歡樂天地歌藝關懷協會第一屆歌唱比賽" at bounding box center [813, 287] width 159 height 39
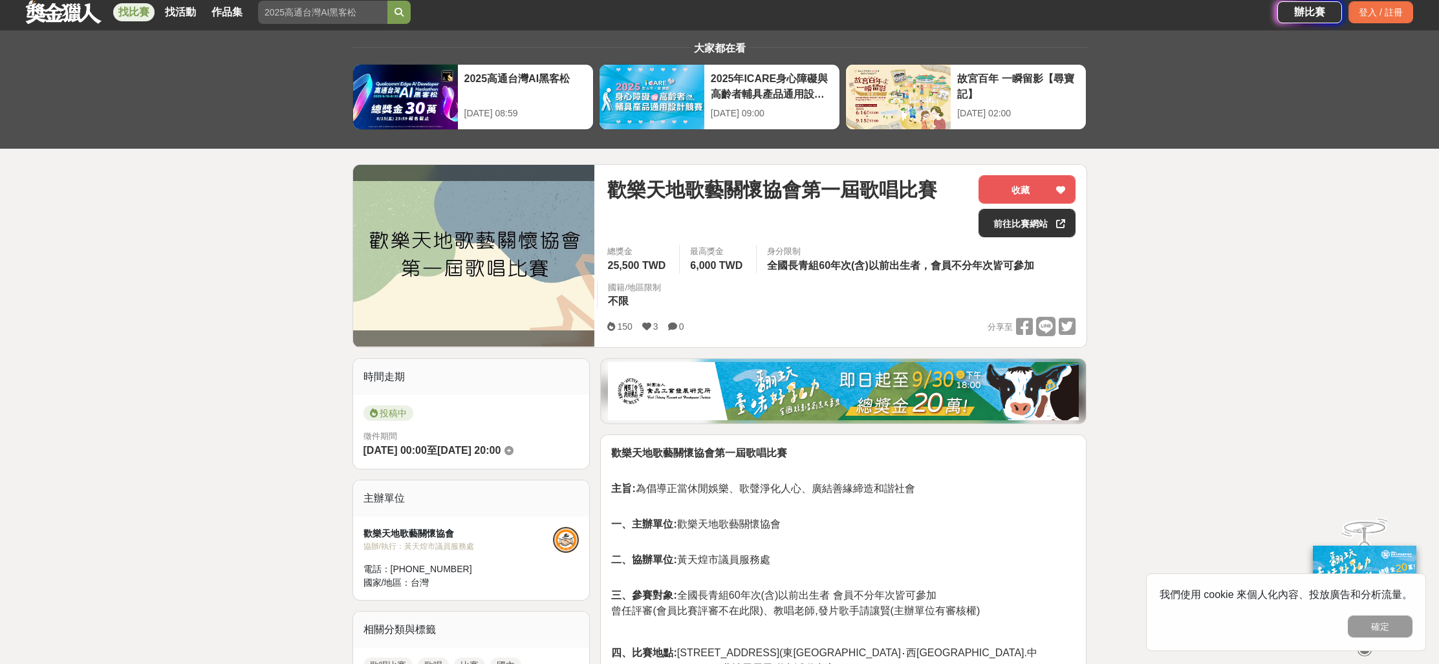
scroll to position [114, 0]
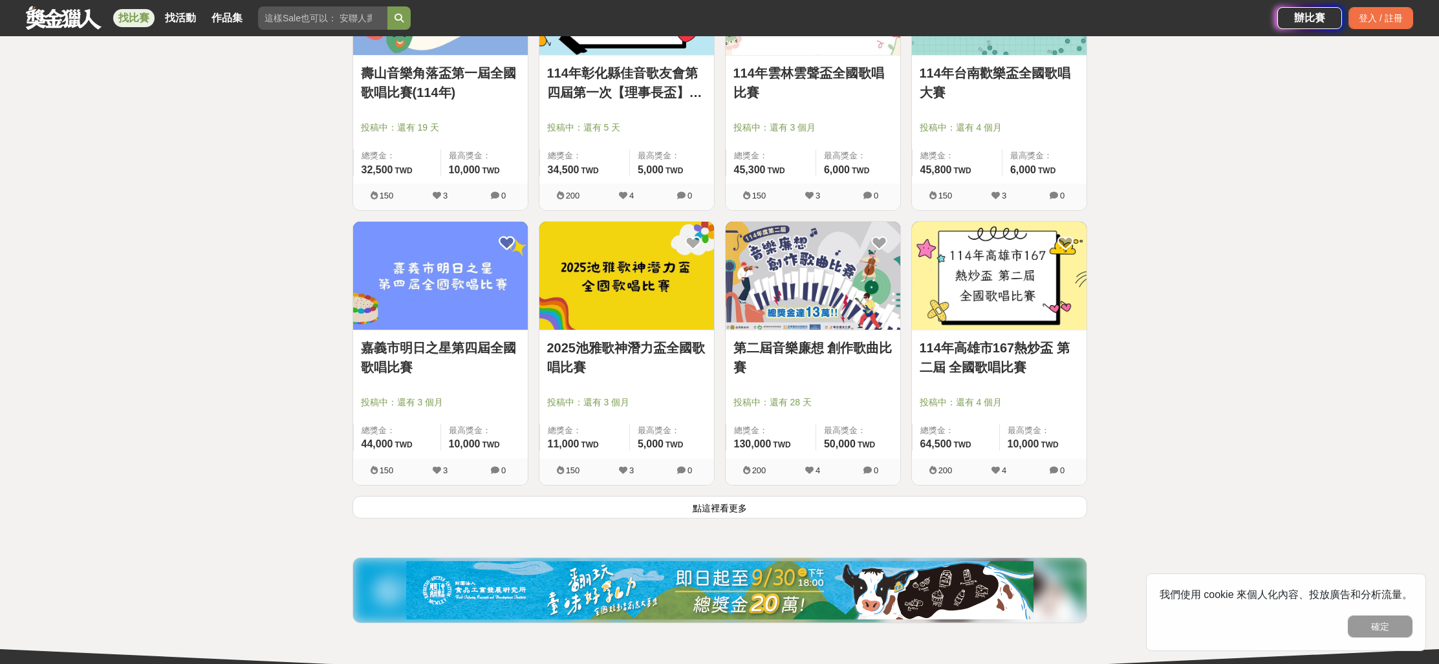
scroll to position [2921, 0]
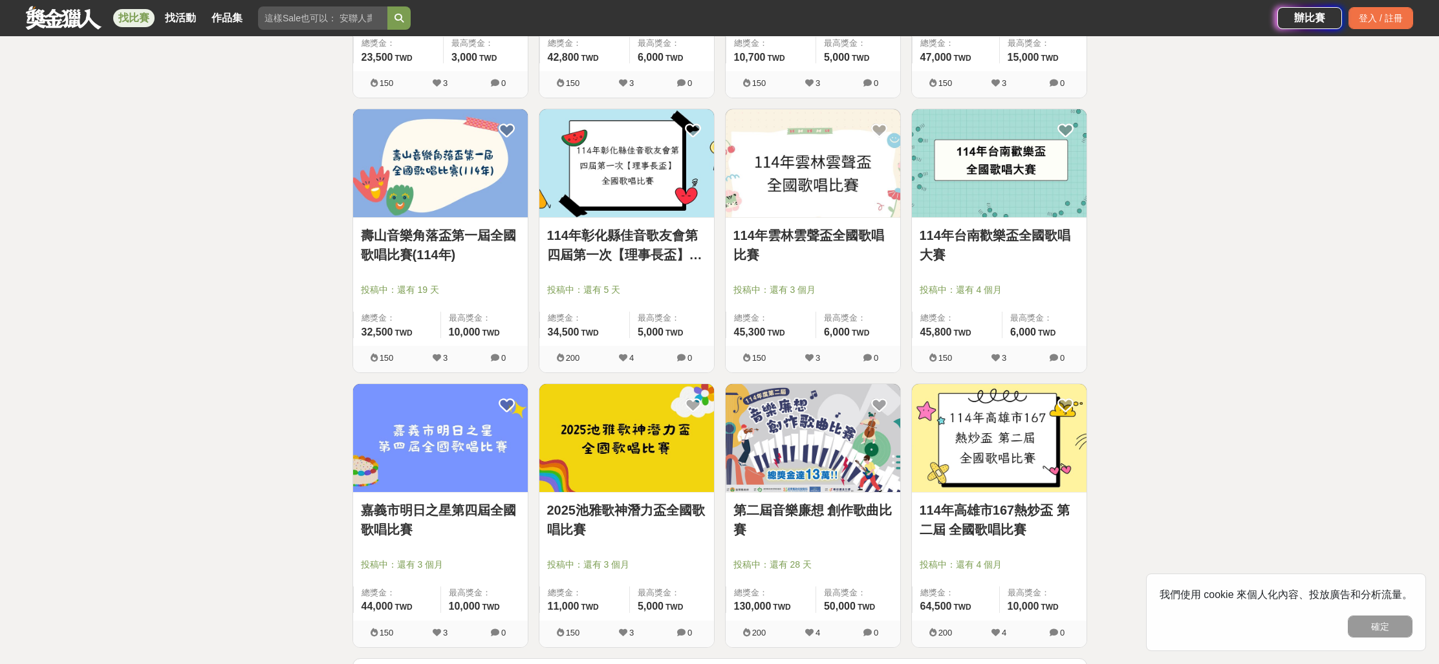
click at [992, 229] on link "114年台南歡樂盃全國歌唱大賽" at bounding box center [999, 245] width 159 height 39
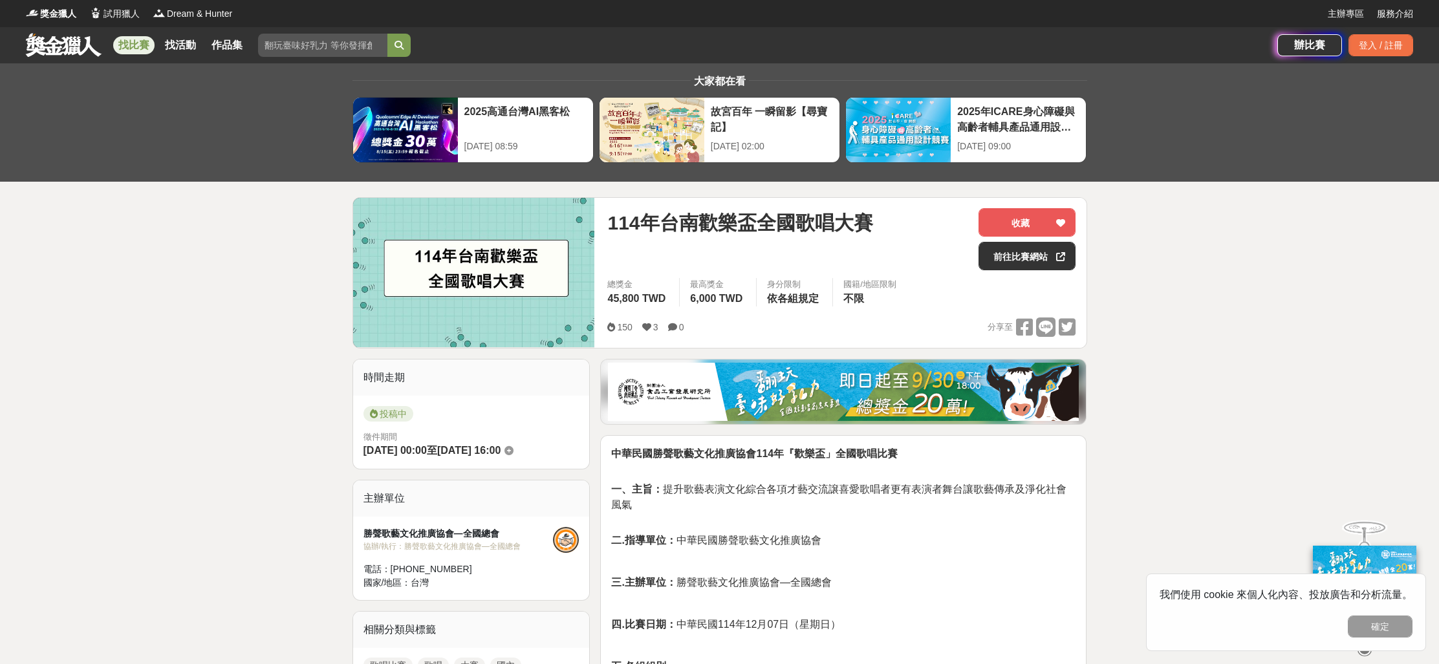
scroll to position [254, 0]
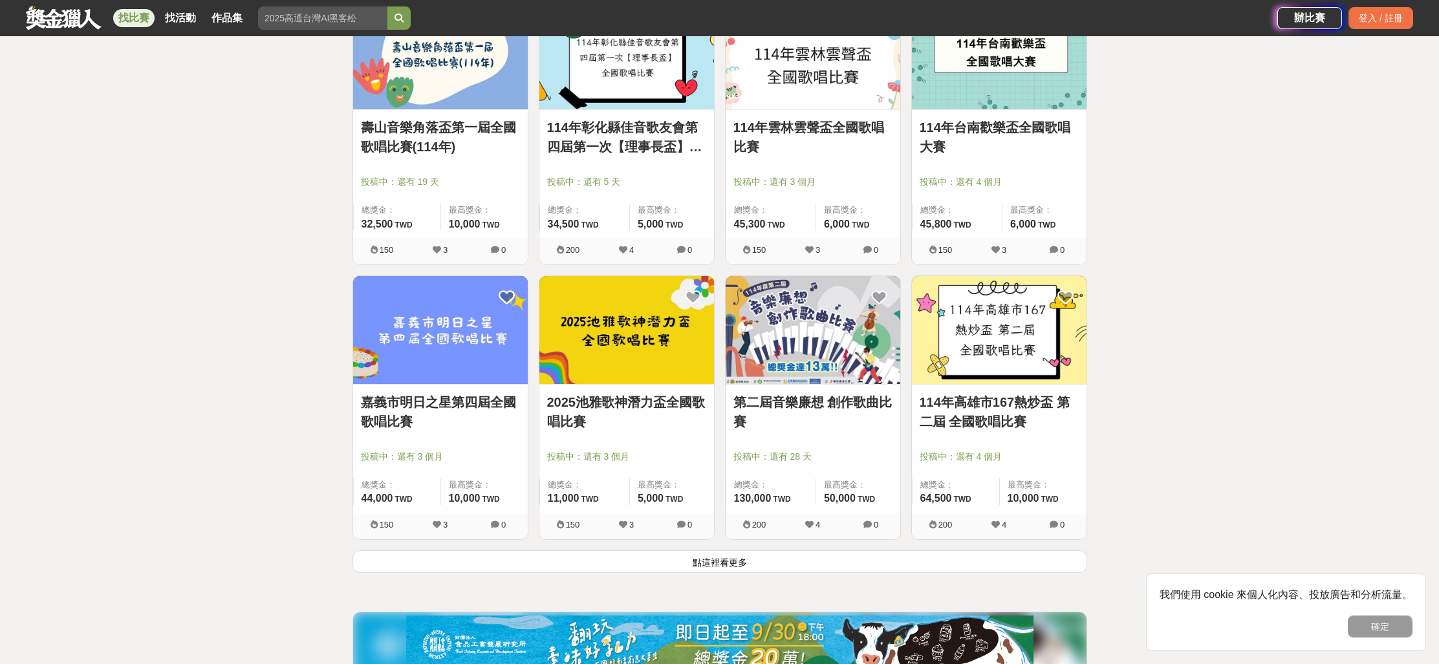
scroll to position [3072, 0]
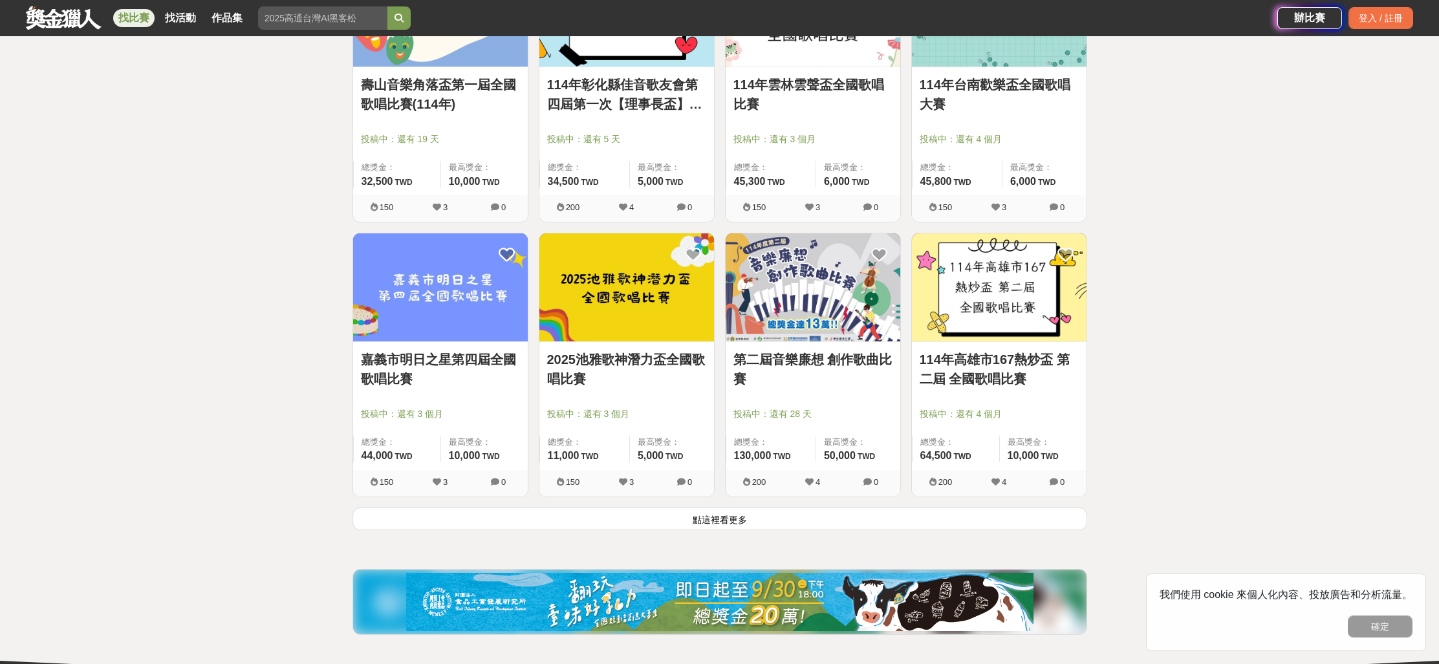
click at [735, 528] on button "點這裡看更多" at bounding box center [720, 519] width 735 height 23
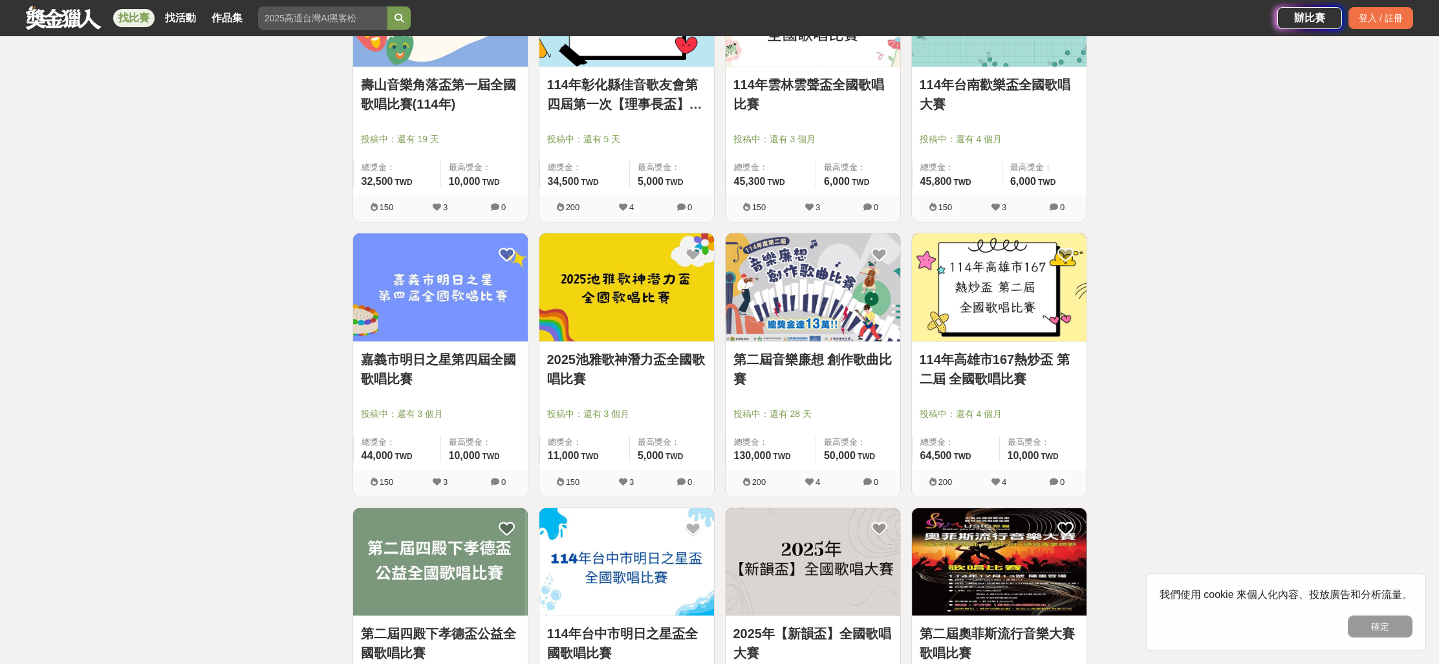
click at [441, 365] on link "嘉義市明日之星第四屆全國歌唱比賽" at bounding box center [440, 369] width 159 height 39
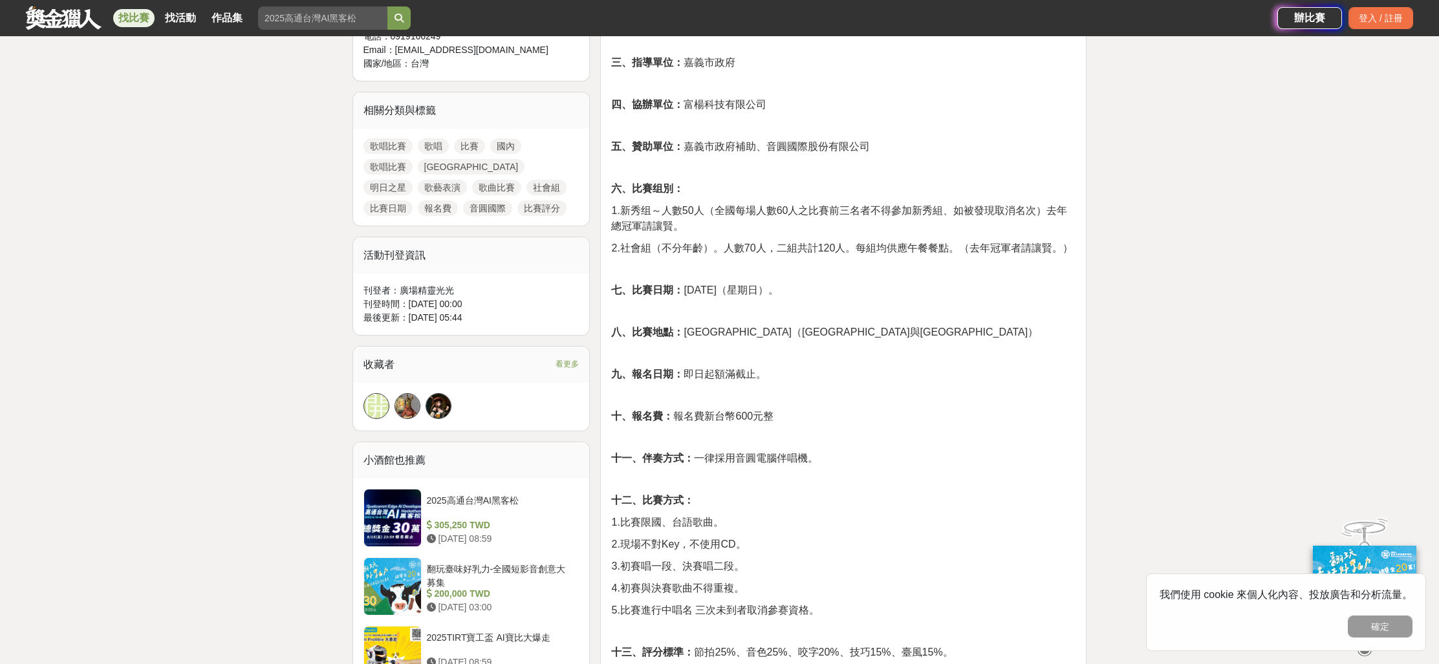
scroll to position [752, 0]
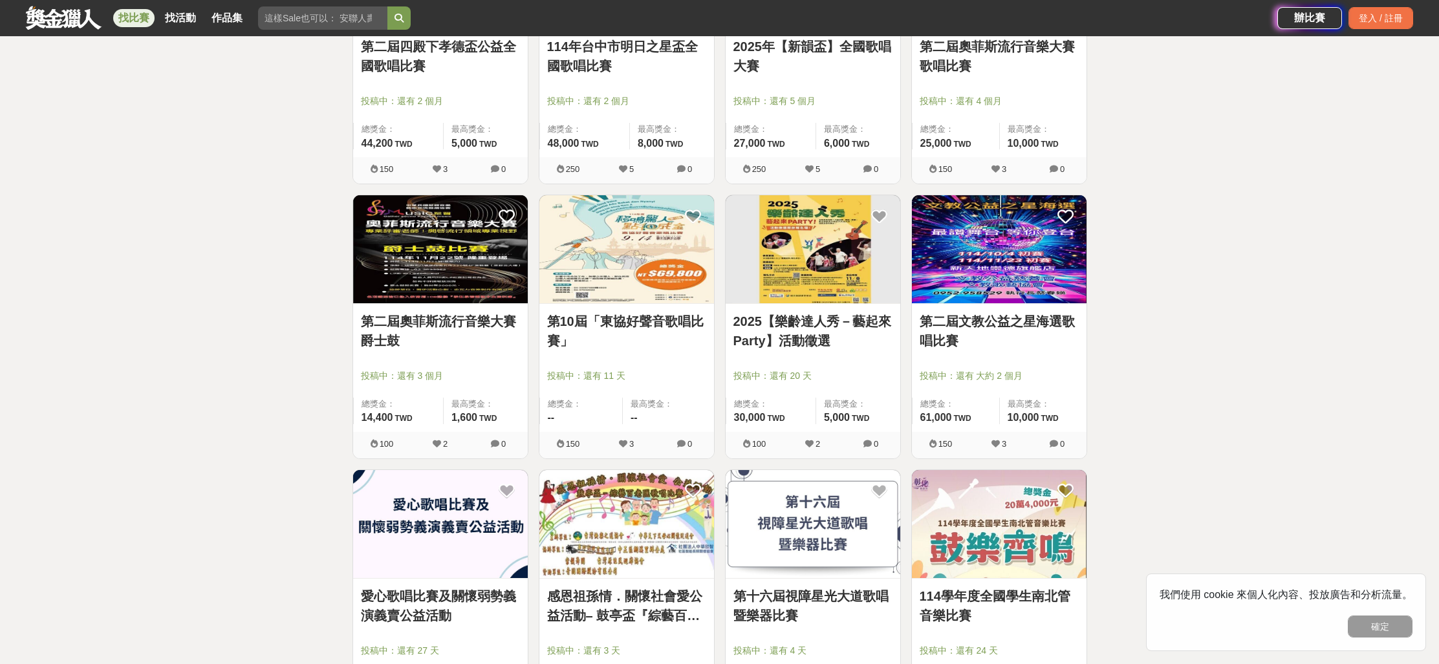
scroll to position [3671, 0]
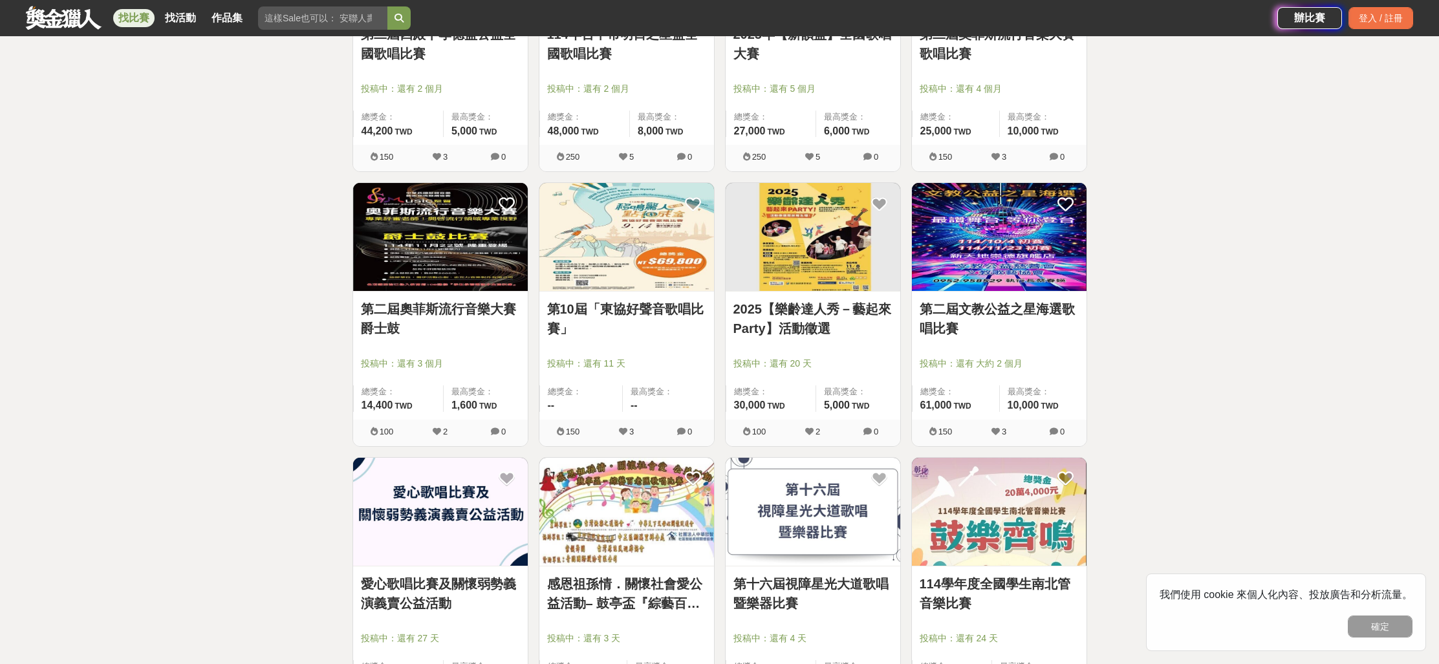
click at [1014, 313] on link "第二屆文教公益之星海選歌唱比賽" at bounding box center [999, 319] width 159 height 39
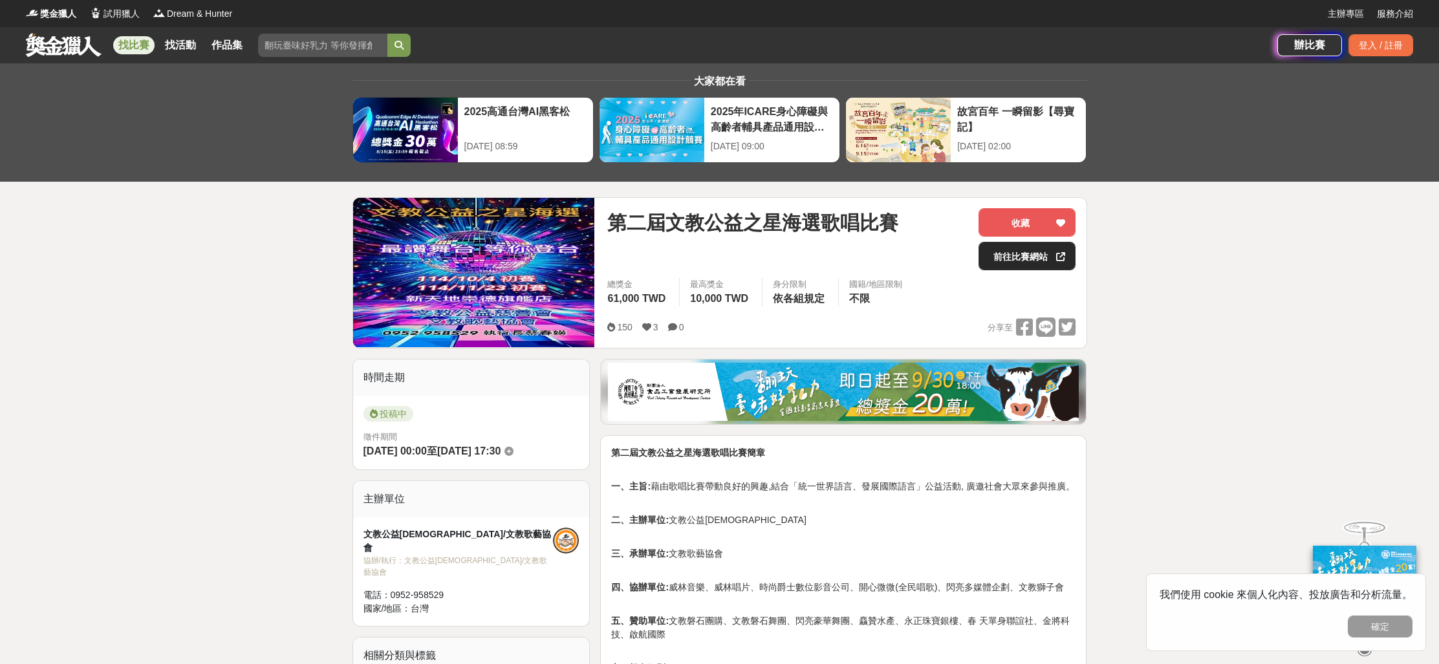
click at [1026, 259] on link "前往比賽網站" at bounding box center [1027, 256] width 97 height 28
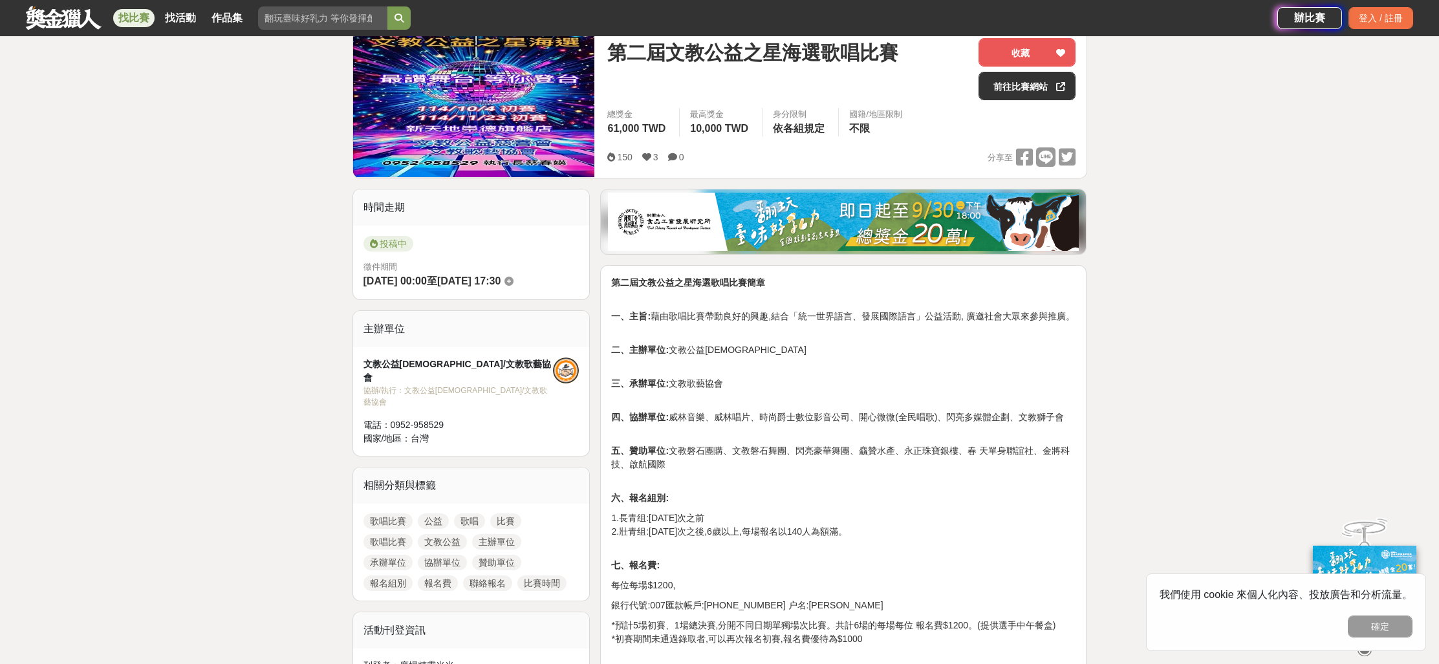
scroll to position [62, 0]
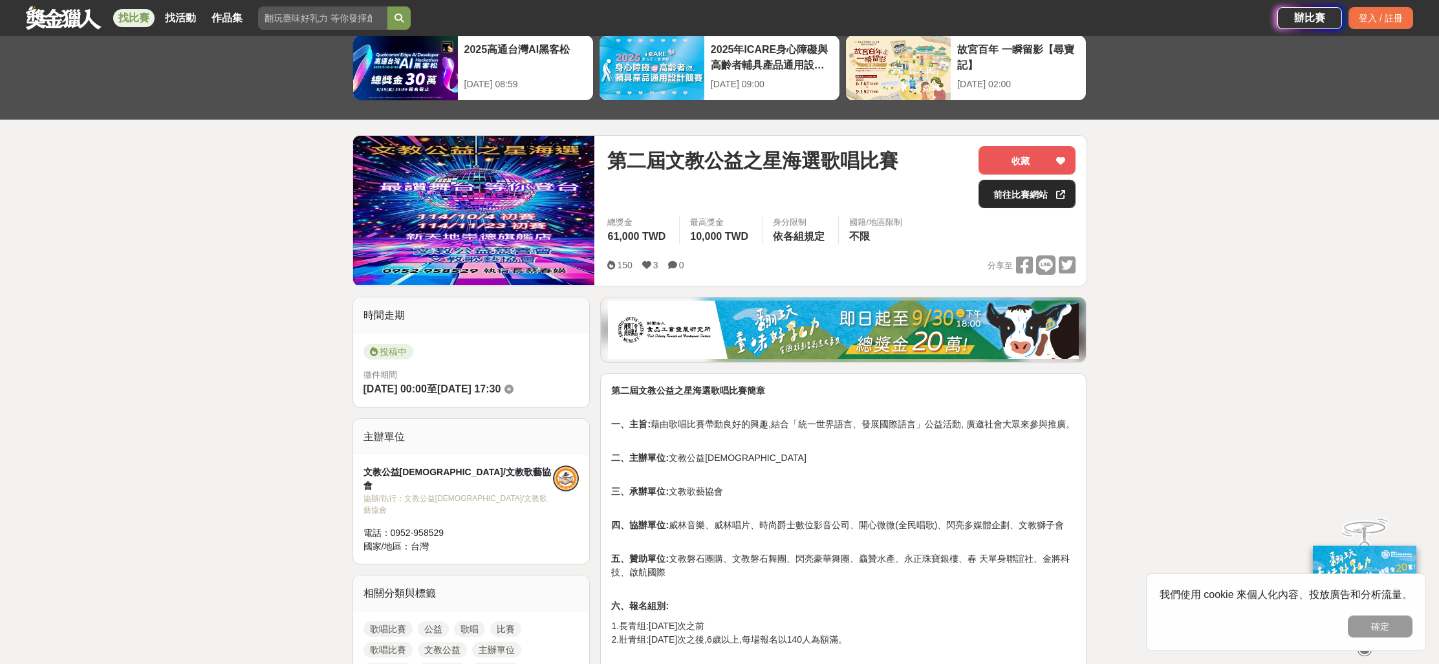
click at [1010, 193] on link "前往比賽網站" at bounding box center [1027, 194] width 97 height 28
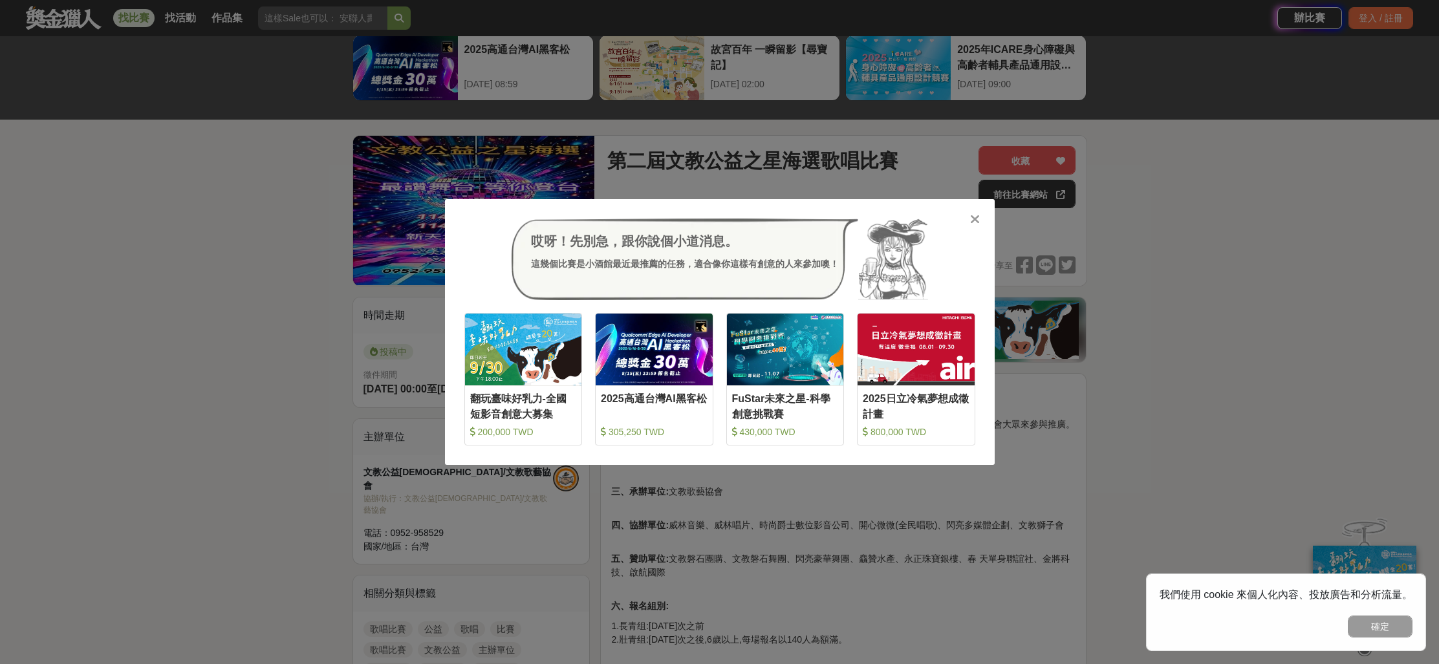
click at [981, 215] on div at bounding box center [975, 218] width 13 height 13
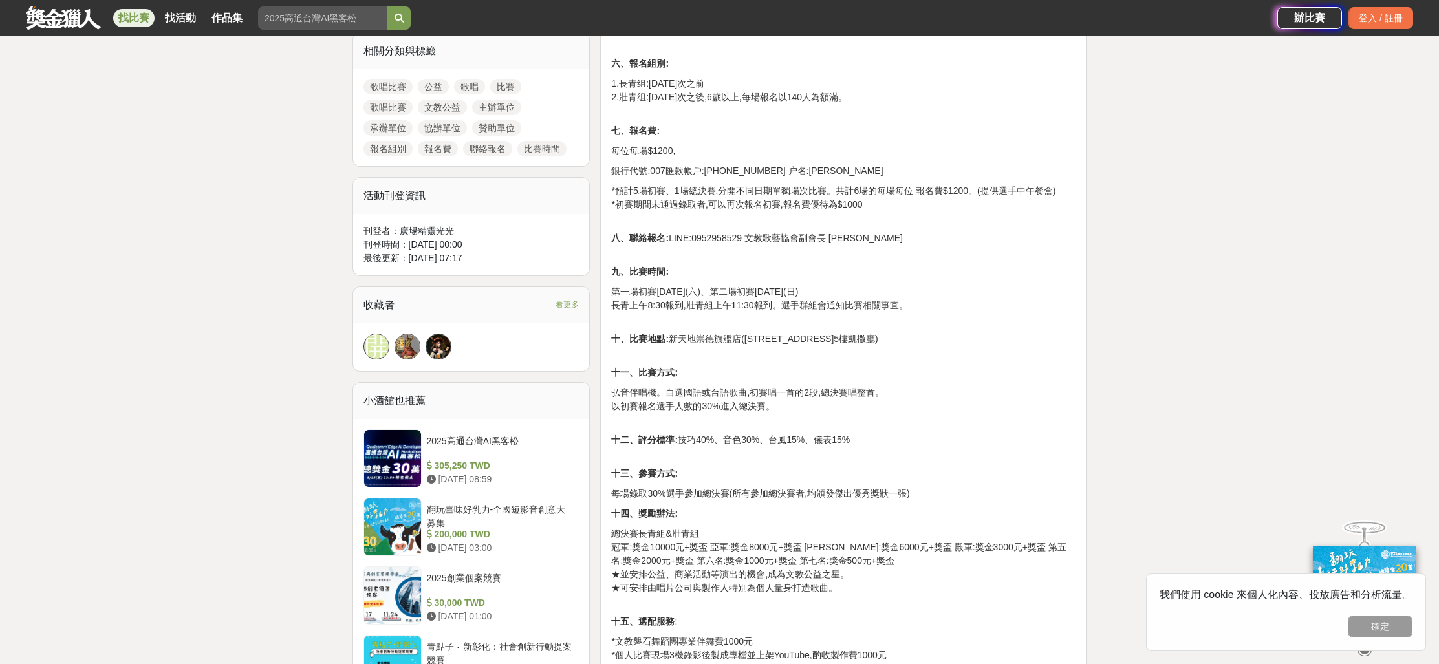
scroll to position [165, 0]
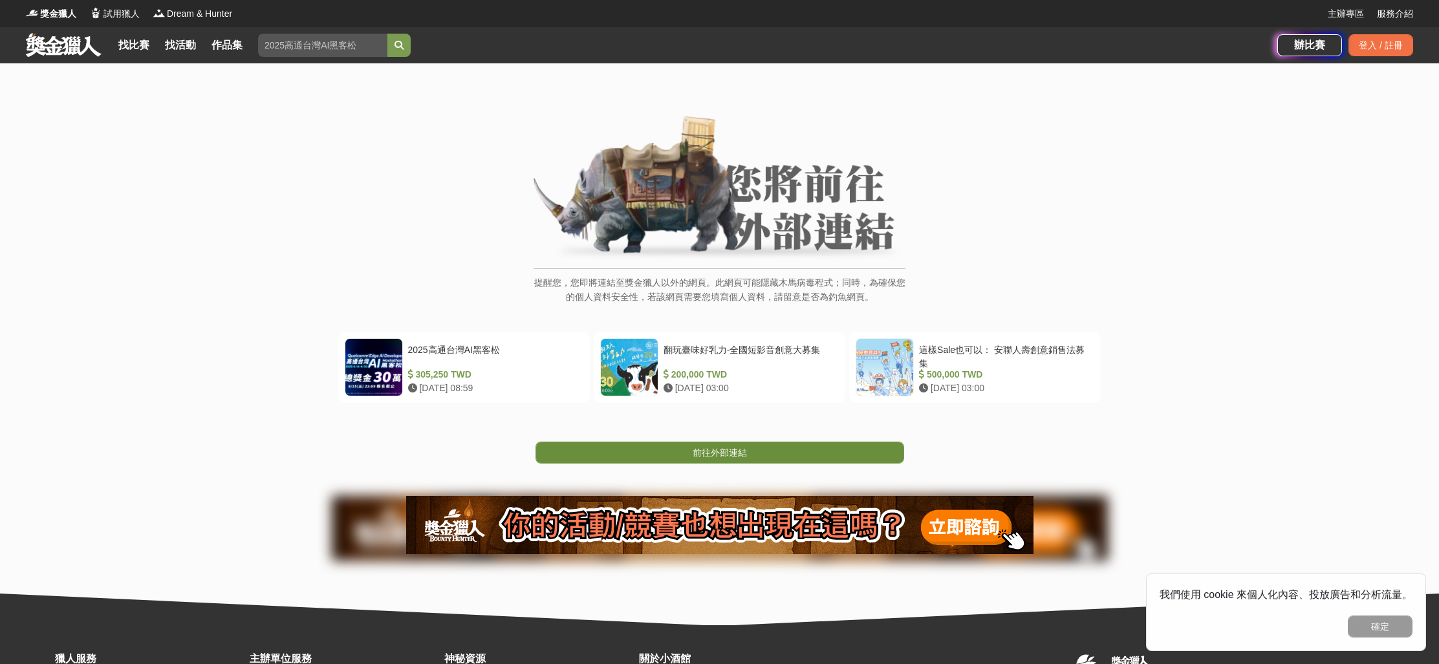
click at [723, 442] on link "前往外部連結" at bounding box center [720, 453] width 369 height 22
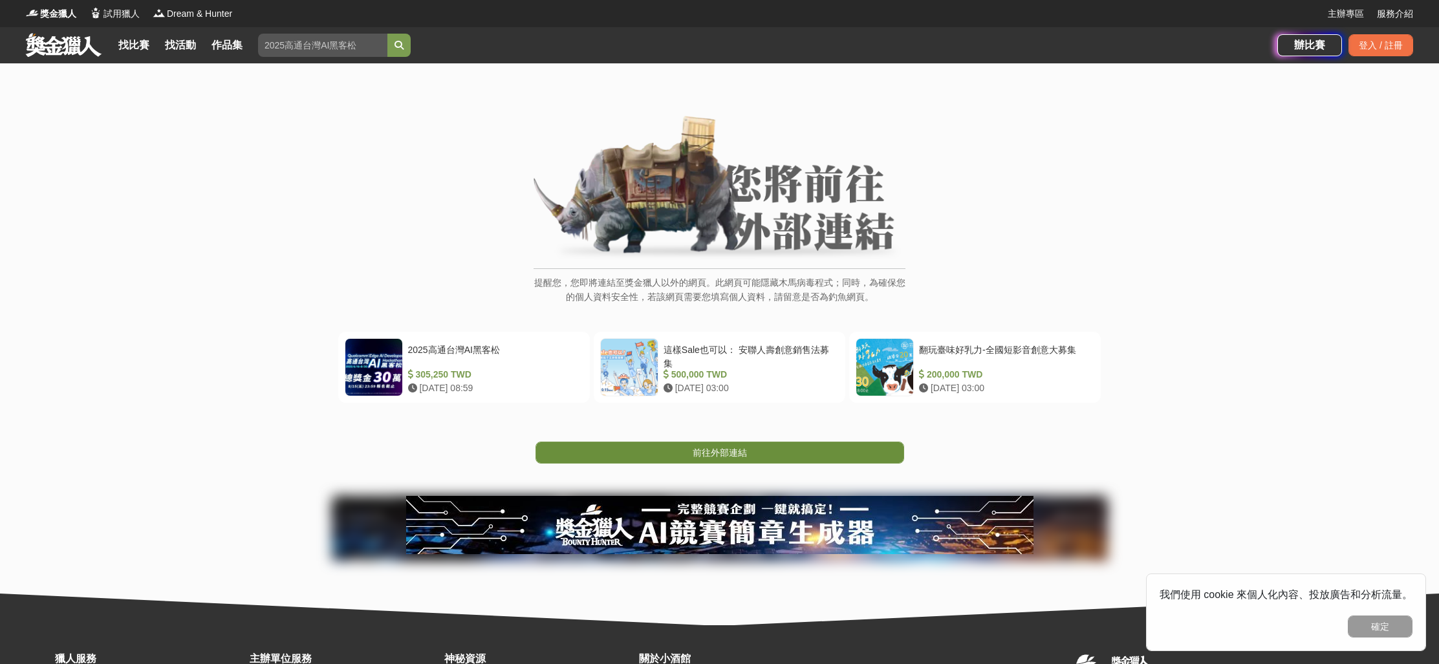
click at [743, 452] on span "前往外部連結" at bounding box center [720, 453] width 54 height 10
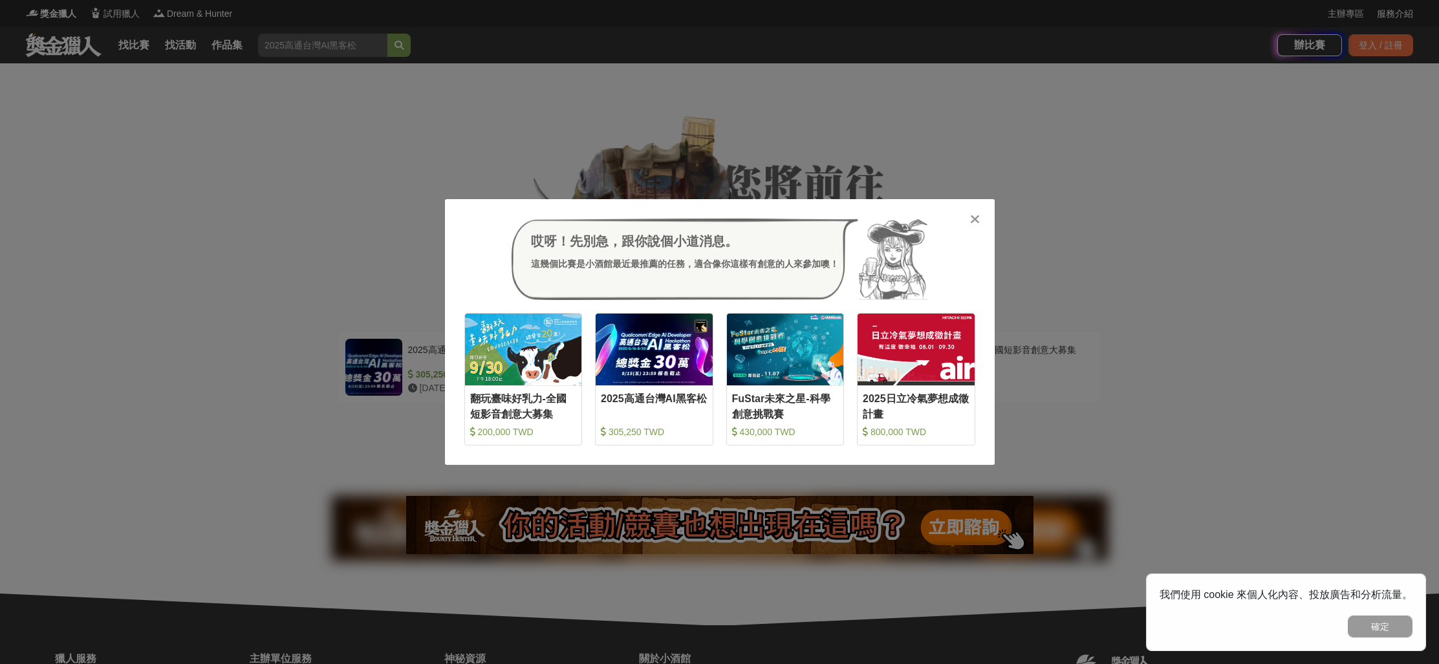
click at [972, 219] on icon at bounding box center [975, 219] width 10 height 13
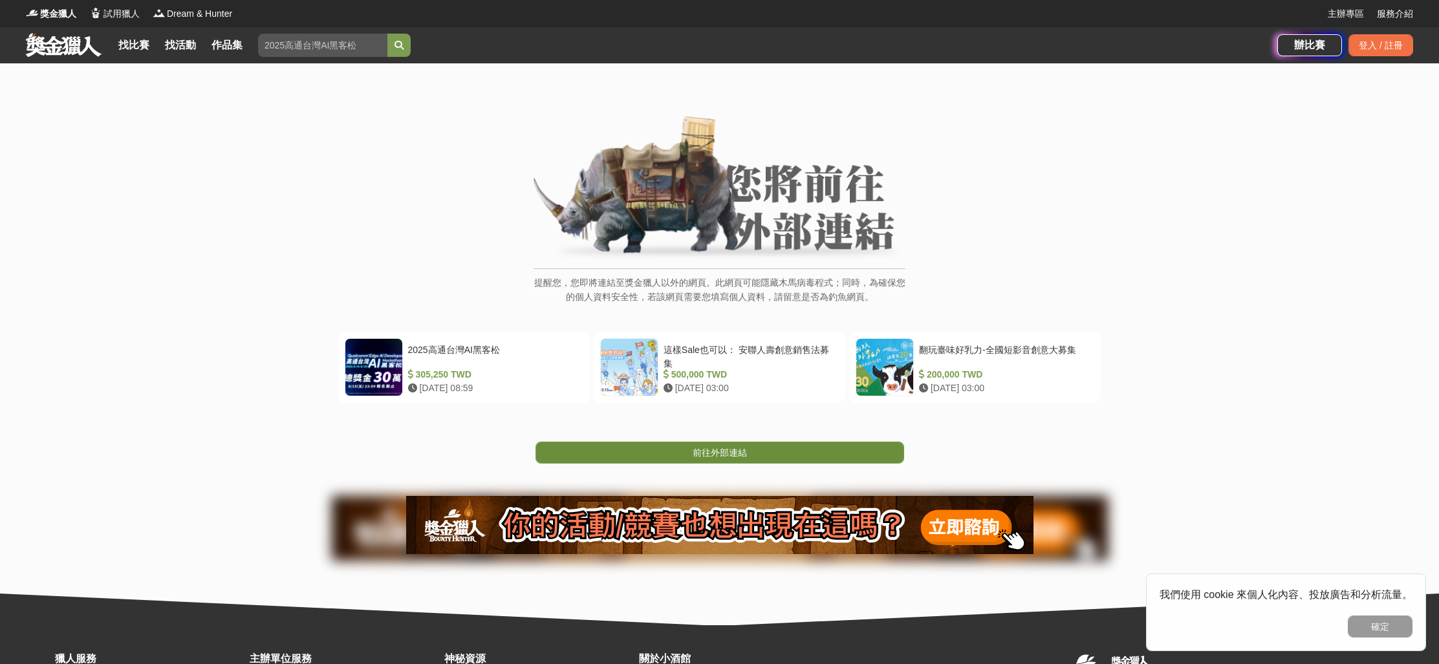
click at [706, 459] on link "前往外部連結" at bounding box center [720, 453] width 369 height 22
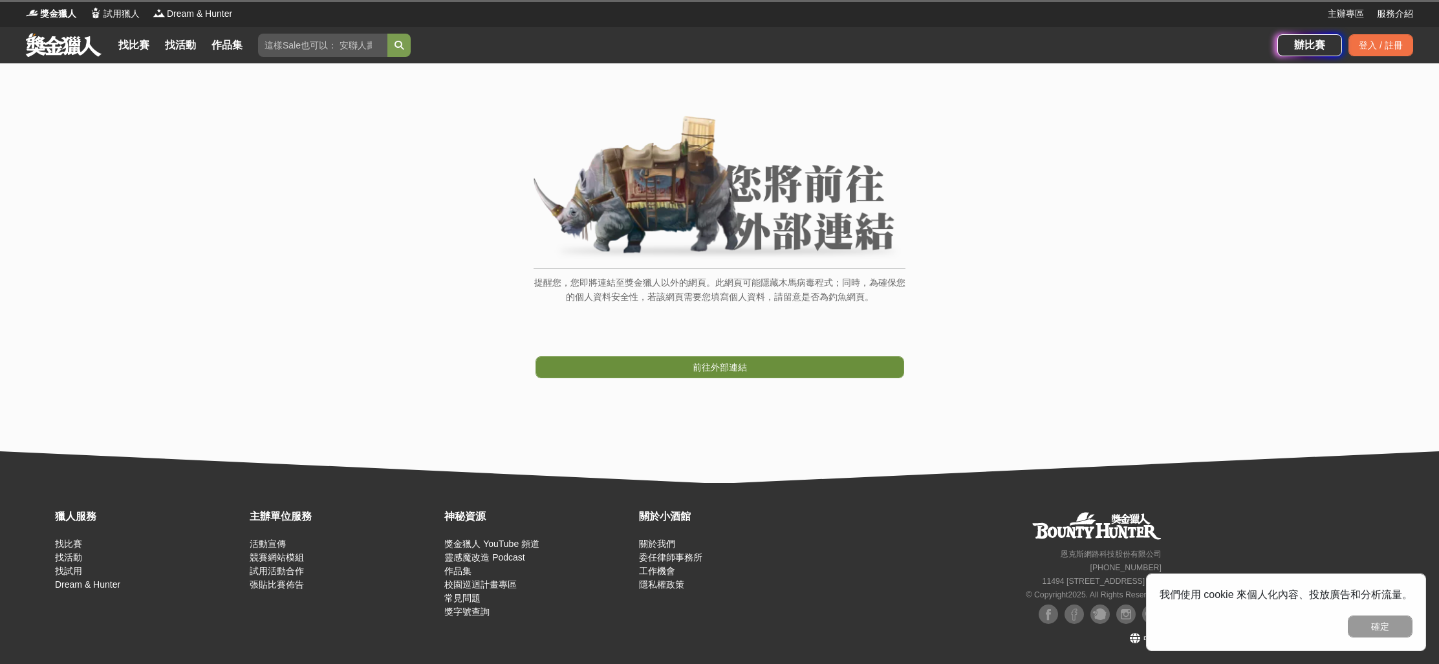
click at [722, 367] on span "前往外部連結" at bounding box center [720, 367] width 54 height 10
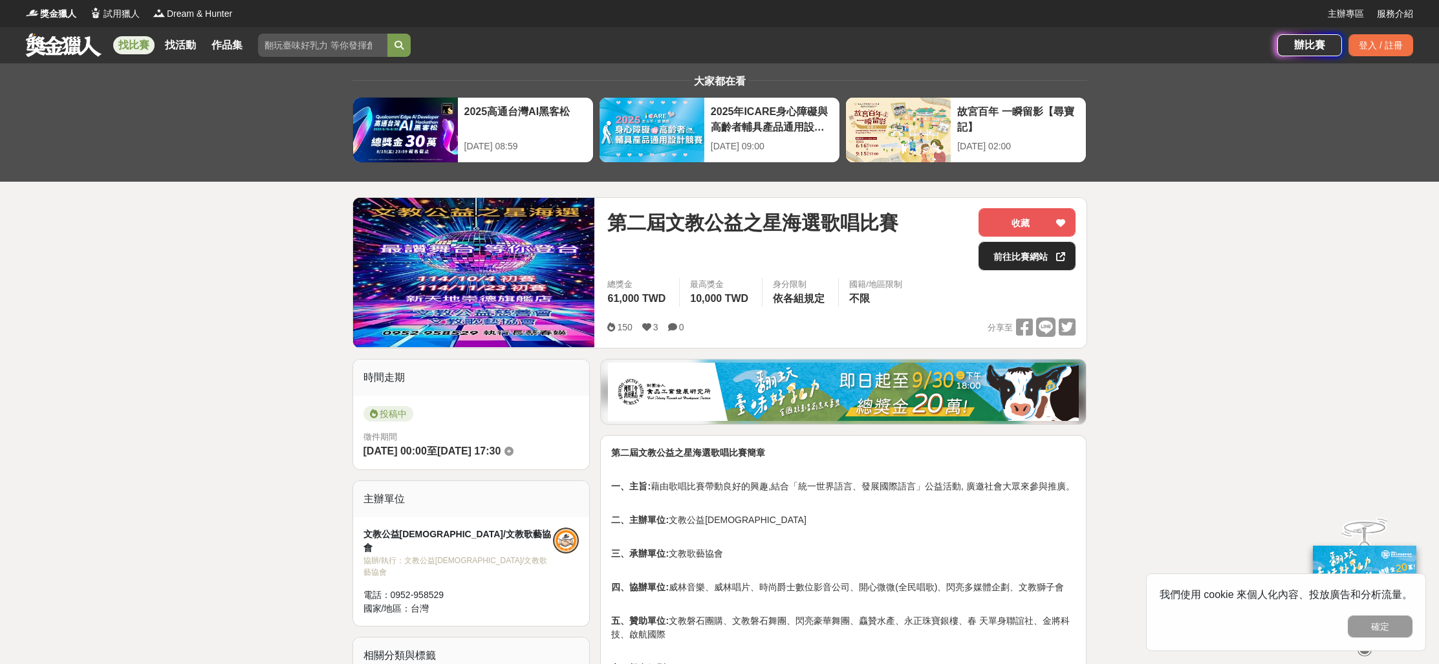
click at [1034, 258] on link "前往比賽網站" at bounding box center [1027, 256] width 97 height 28
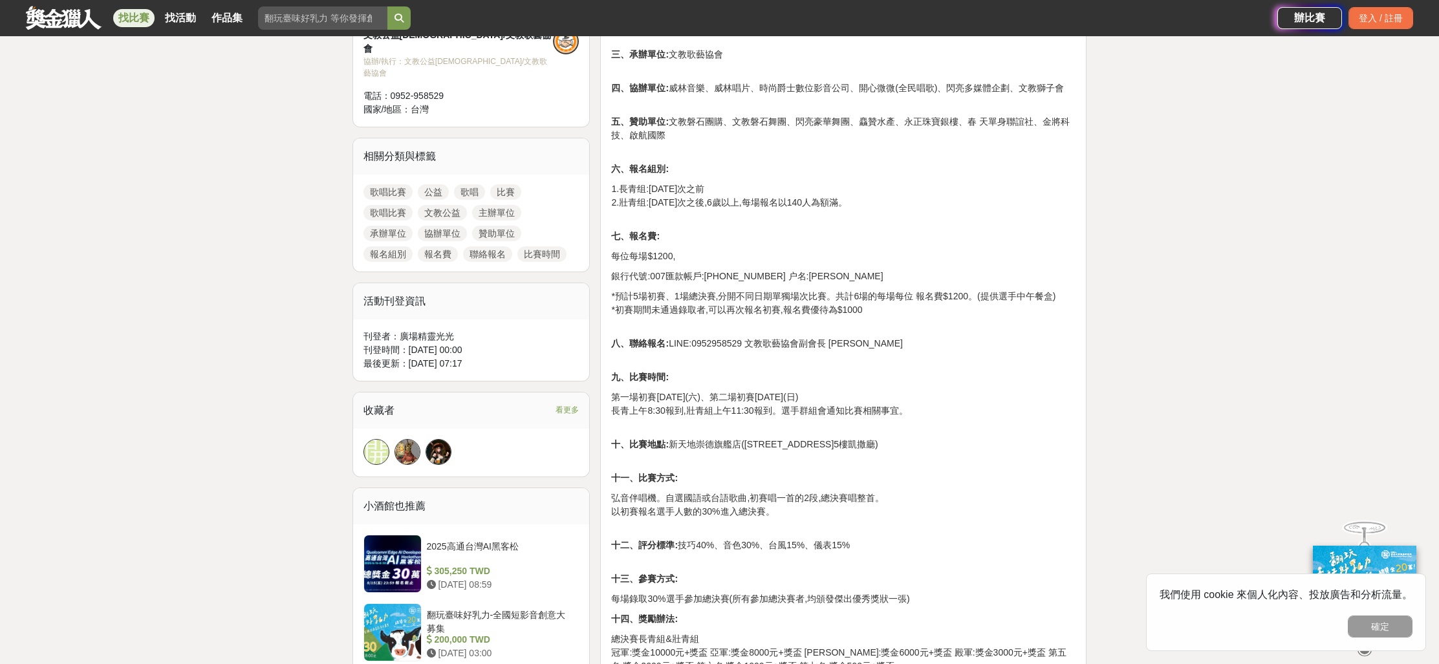
scroll to position [500, 0]
drag, startPoint x: 927, startPoint y: 450, endPoint x: 810, endPoint y: 446, distance: 117.2
click at [810, 446] on p "十、比賽地點: 新天地崇德旗艦店(台中市北屯區崇德五路345號5樓凱撒廳)" at bounding box center [843, 450] width 464 height 27
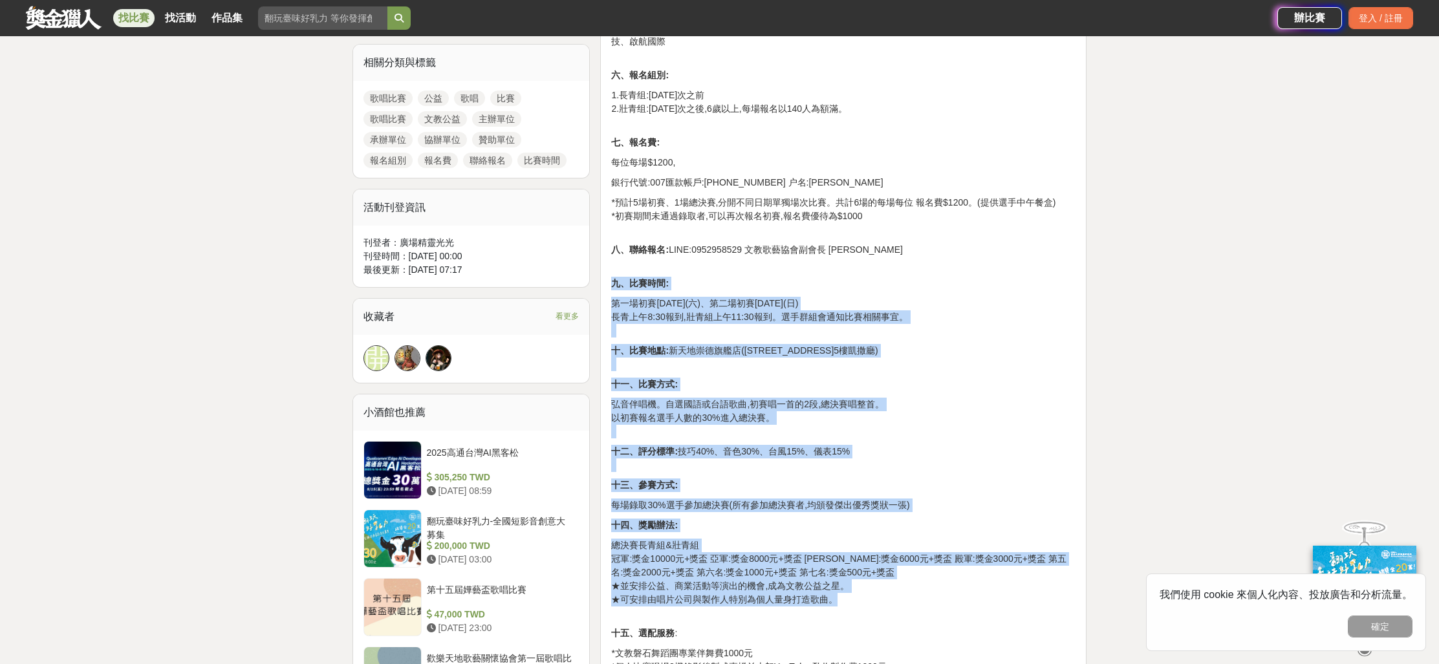
drag, startPoint x: 846, startPoint y: 603, endPoint x: 612, endPoint y: 284, distance: 395.3
click at [612, 284] on div "第二屆文教公益之星海選歌唱比賽簡章 一、主旨: 藉由歌唱比賽帶動良好的興趣,結合「統一世界語言、發展國際語言」公益活動, 廣邀社會大眾來參與推廣。 二、主辦單…" at bounding box center [843, 277] width 464 height 848
copy div "九、比賽時間: 第一場初賽114年10月4日(六)、第二場初賽114年11月23日(日) 長青上午8:30報到,壯青組上午11:30報到。選手群組會通知比賽相…"
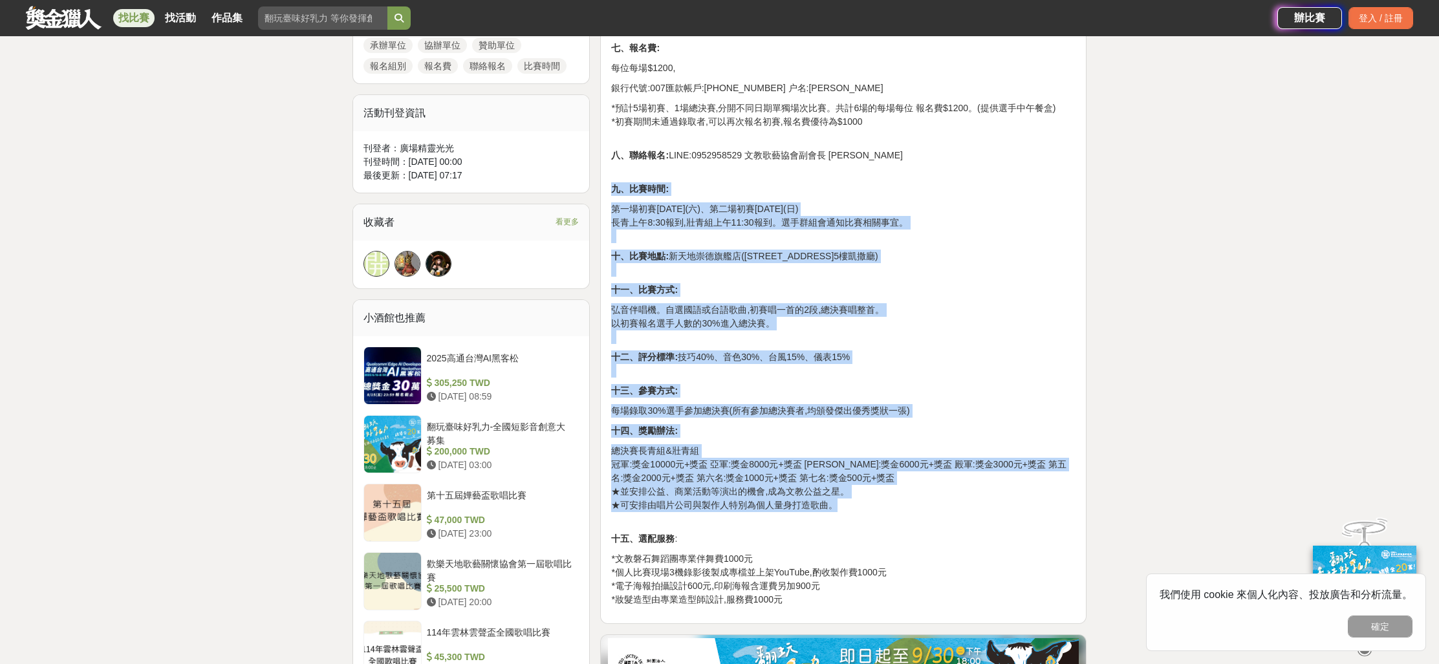
scroll to position [713, 0]
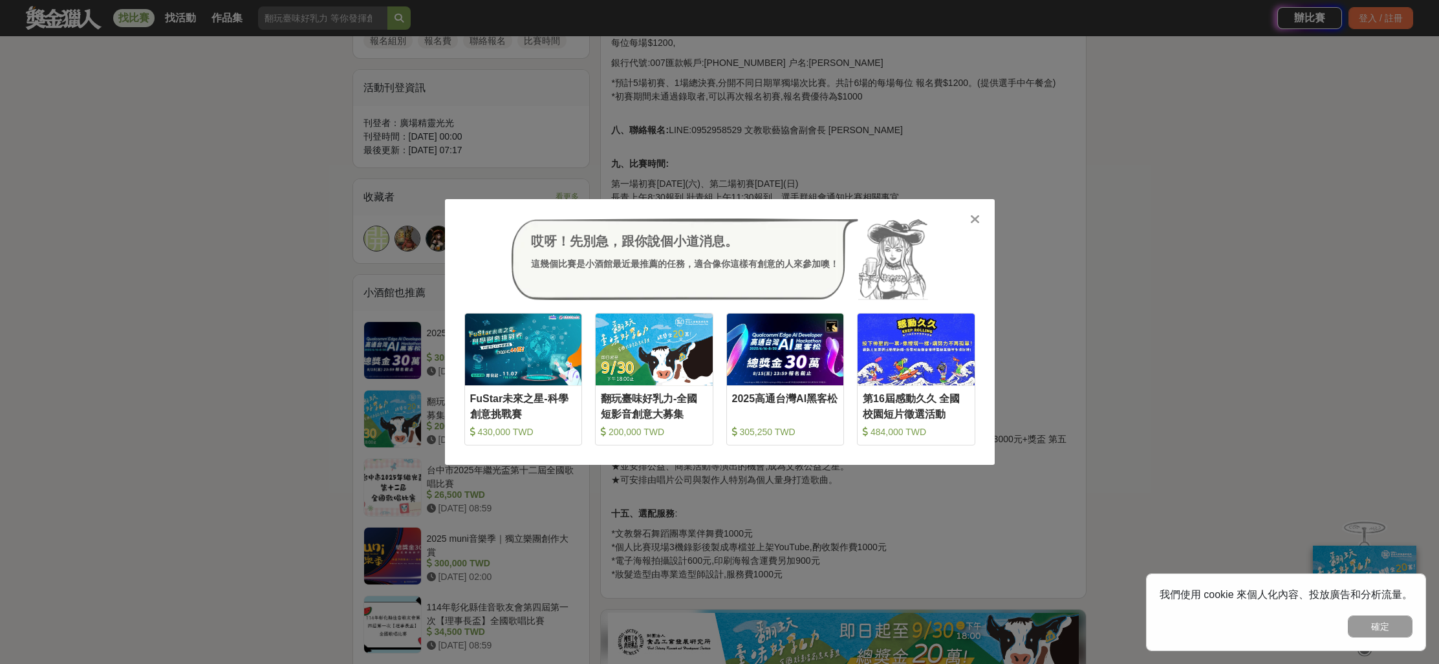
click at [976, 219] on icon at bounding box center [975, 219] width 10 height 13
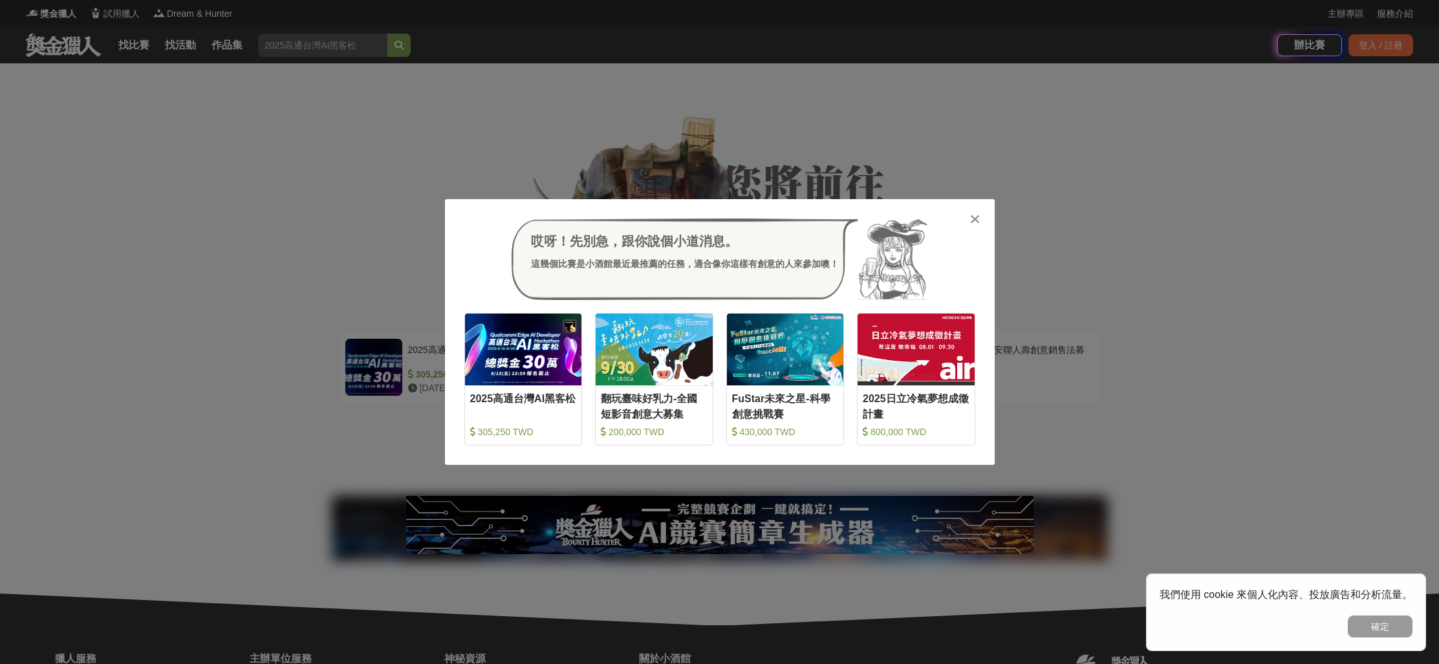
click at [973, 217] on icon at bounding box center [975, 219] width 10 height 13
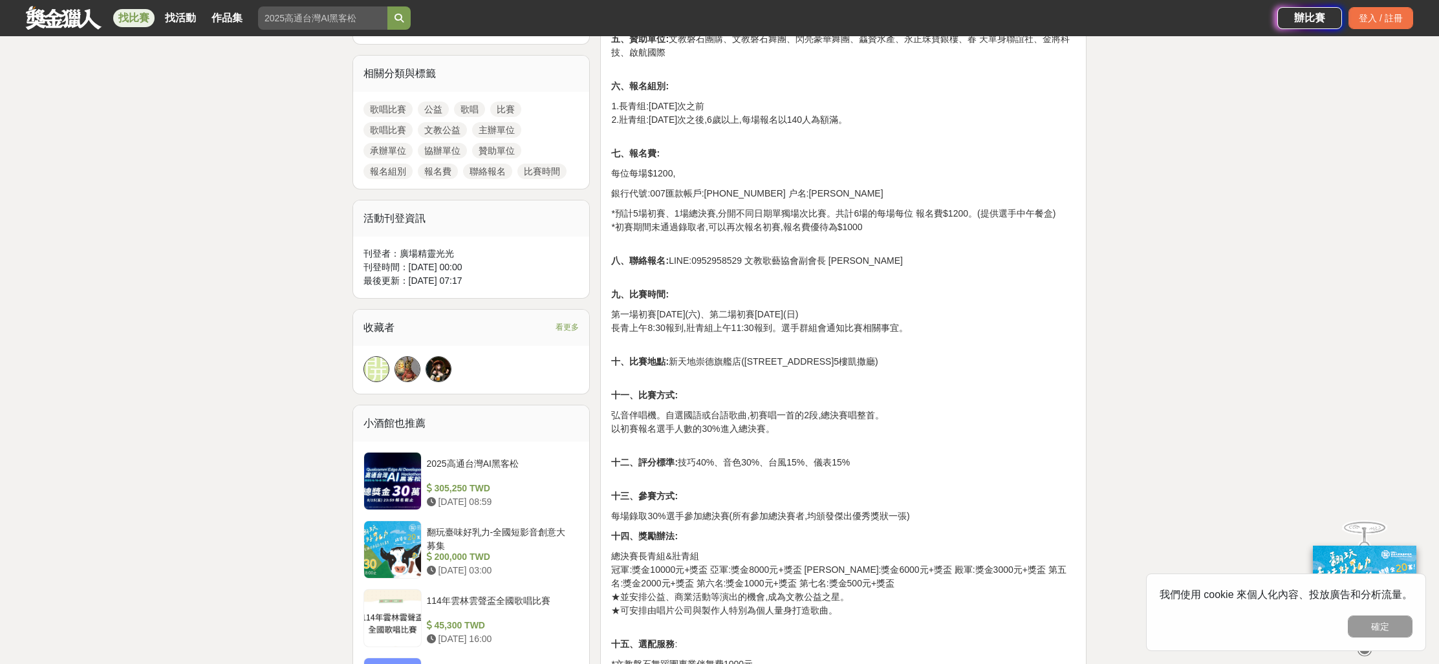
scroll to position [463, 0]
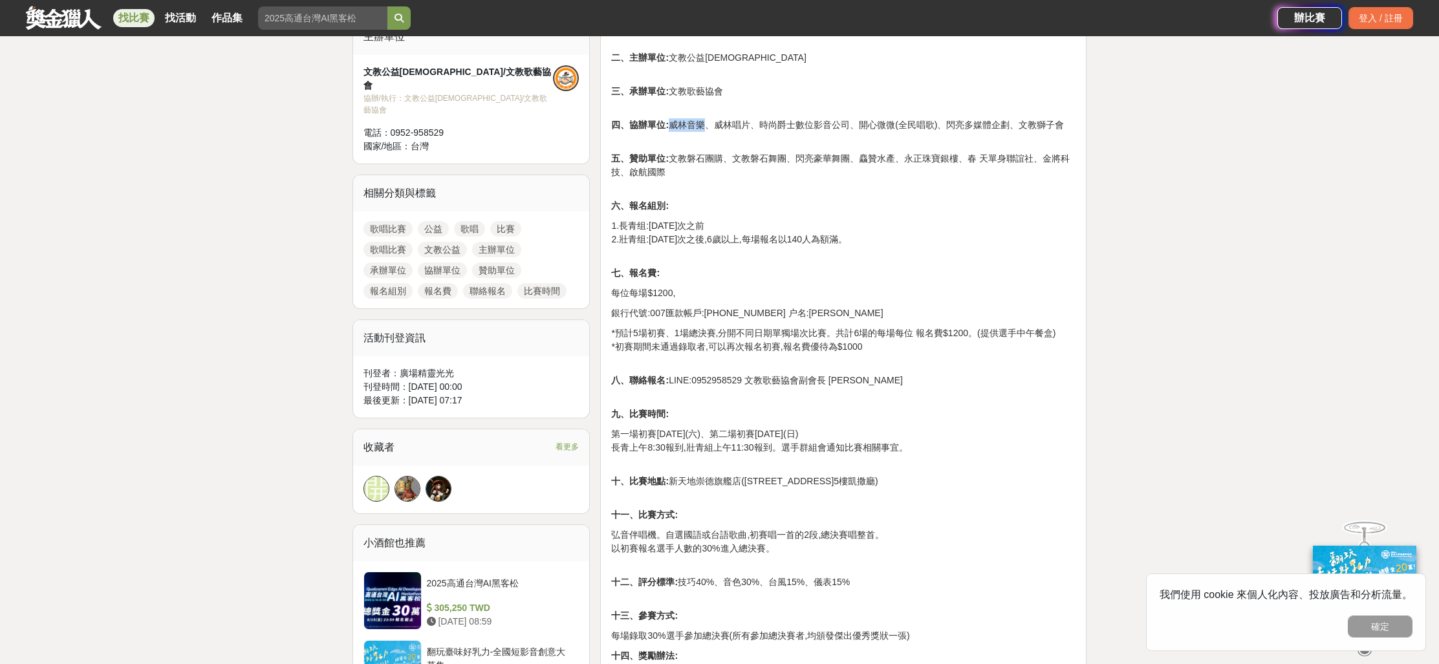
drag, startPoint x: 702, startPoint y: 126, endPoint x: 671, endPoint y: 126, distance: 30.4
click at [671, 126] on p "四、協辦單位: 威林音樂、威林唱片、時尚爵士數位影音公司、開心微微(全民唱歌)、閃亮多媒體企劃、文教獅子會" at bounding box center [843, 118] width 464 height 27
copy p "威林音樂"
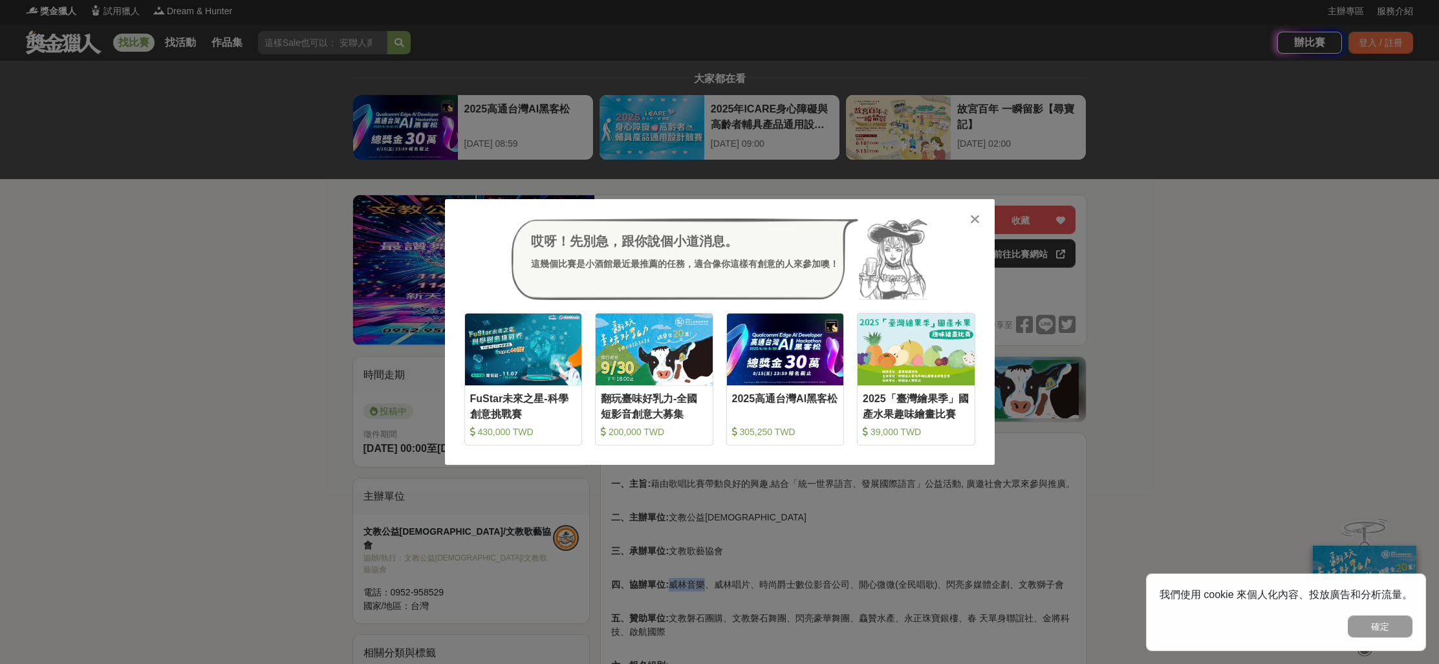
scroll to position [0, 0]
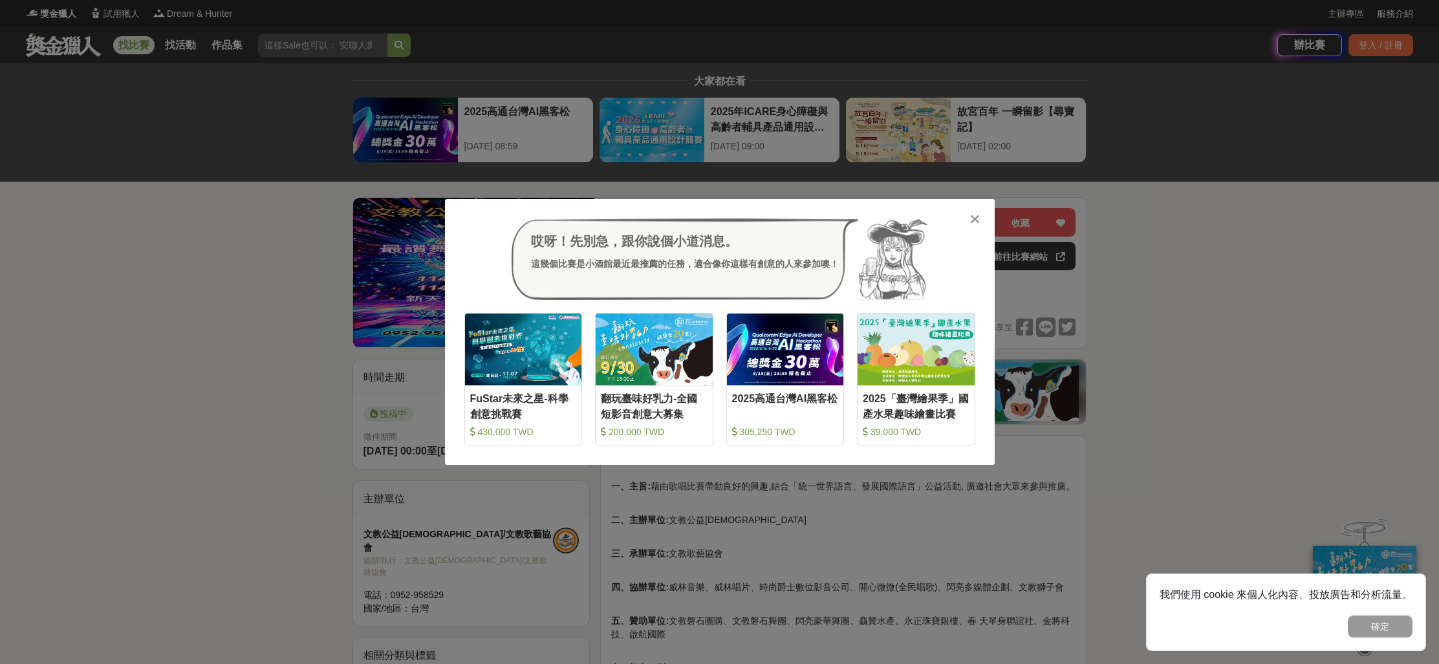
click at [977, 219] on icon at bounding box center [975, 219] width 10 height 13
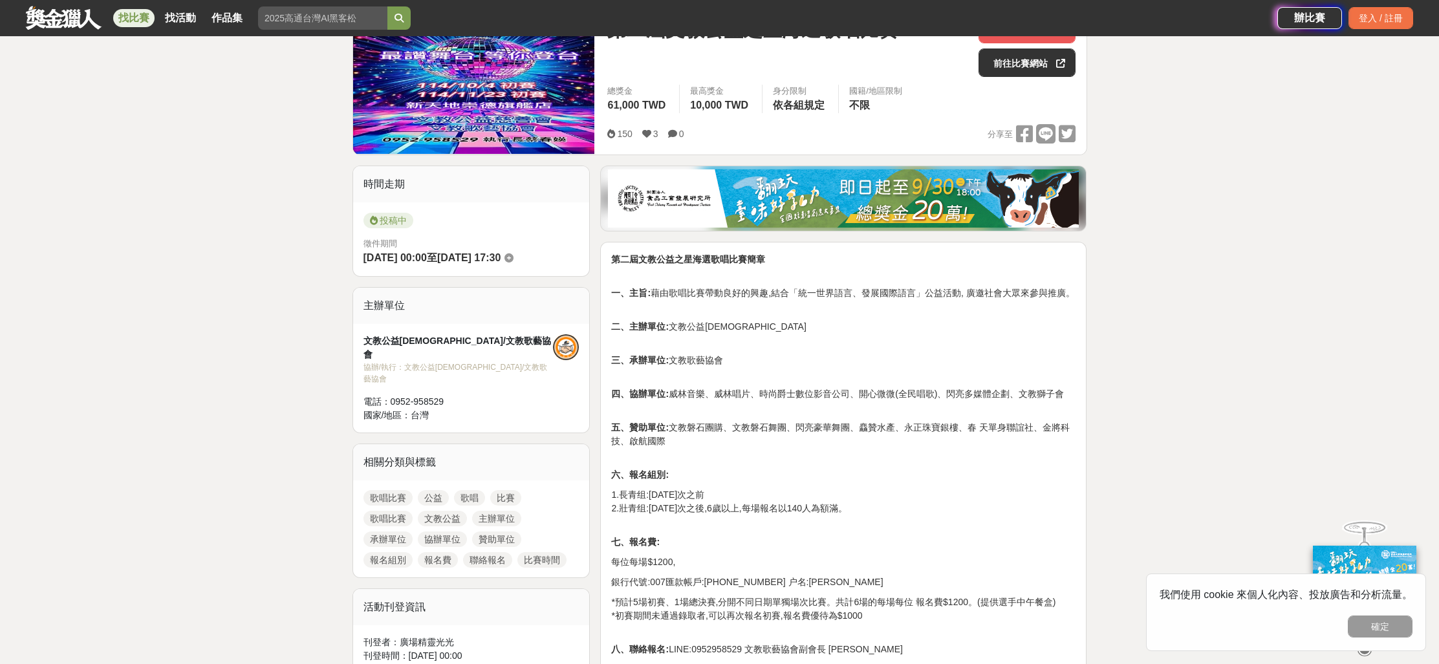
scroll to position [295, 0]
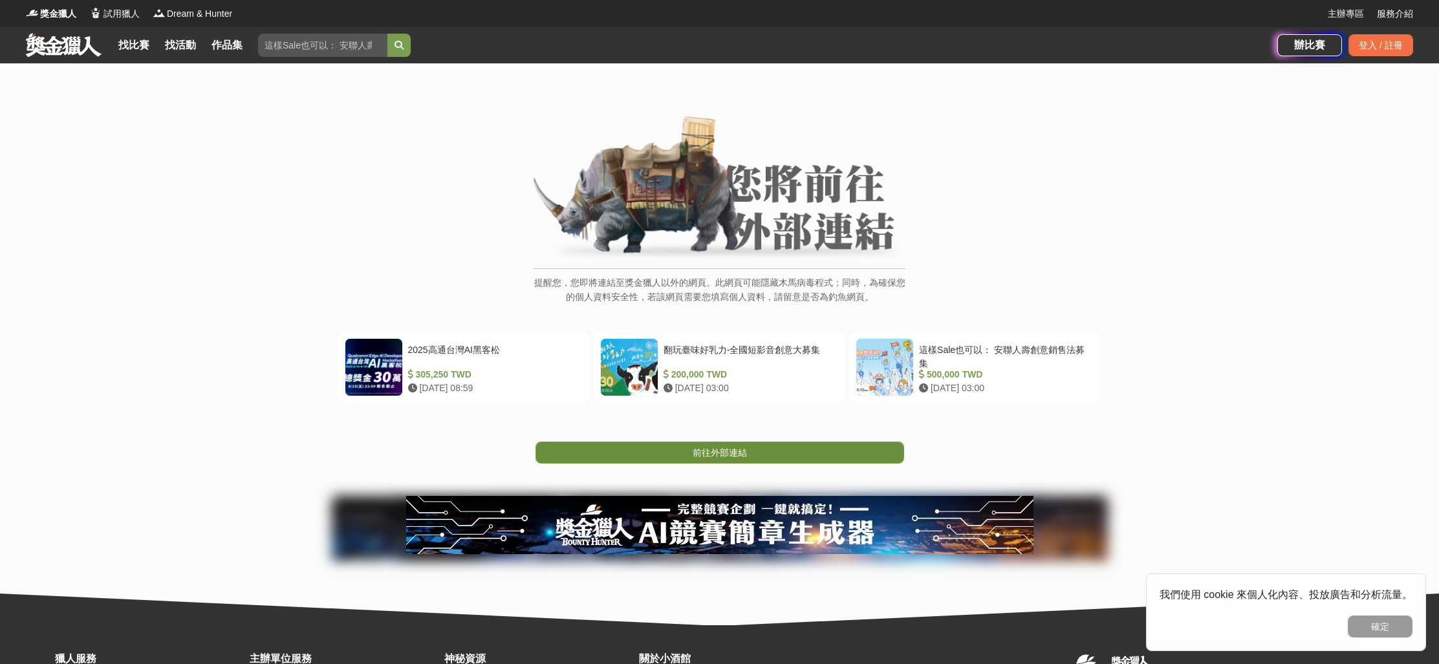
click at [693, 452] on span "前往外部連結" at bounding box center [720, 453] width 54 height 10
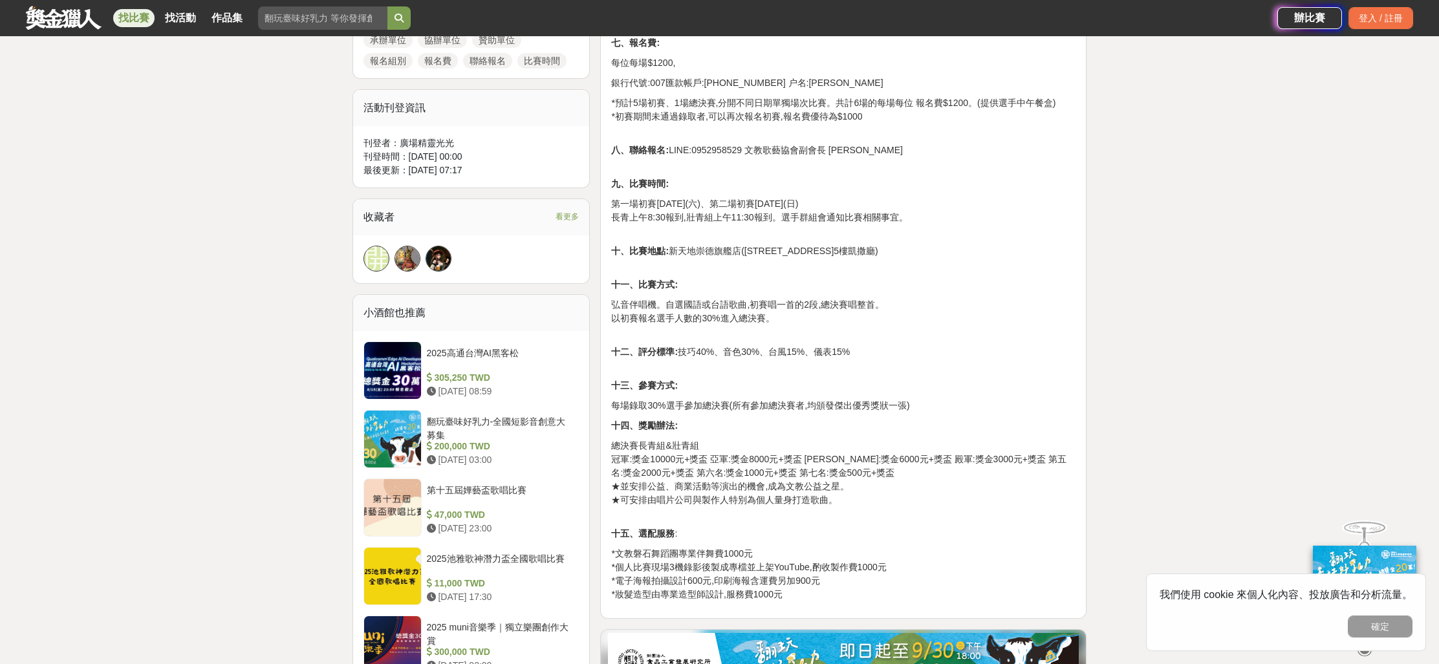
scroll to position [713, 0]
